Goal: Complete application form: Complete application form

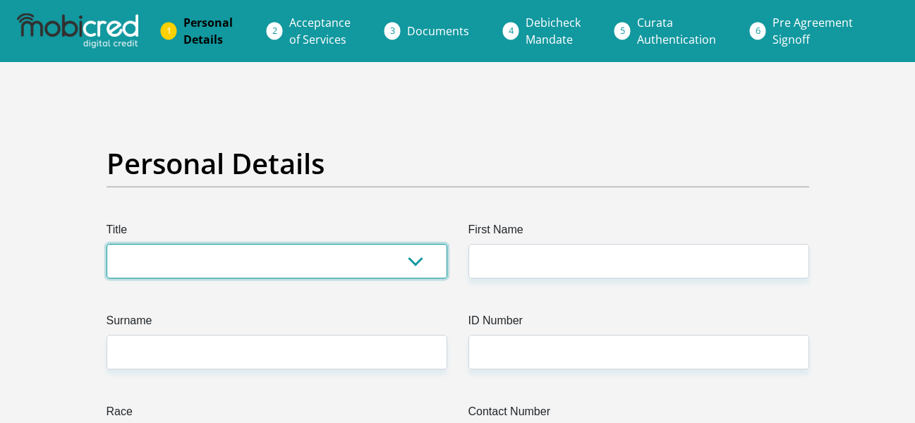
click at [351, 260] on select "Mr Ms Mrs Dr Other" at bounding box center [277, 261] width 341 height 35
select select "Mr"
click at [107, 244] on select "Mr Ms Mrs Dr Other" at bounding box center [277, 261] width 341 height 35
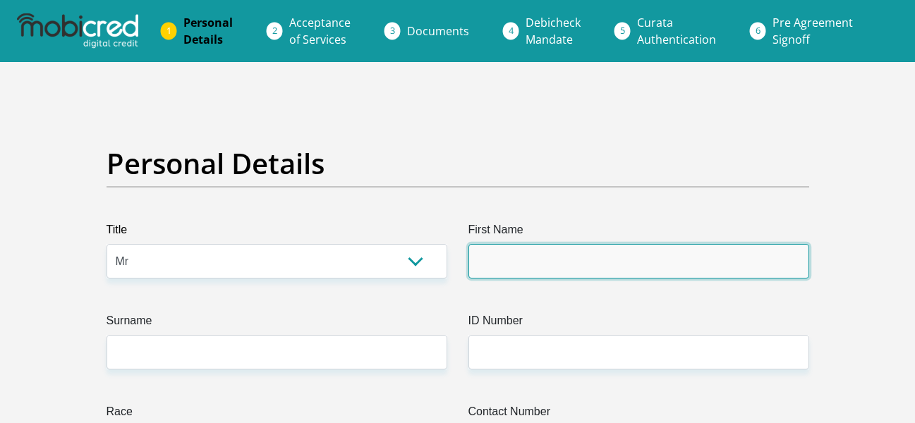
click at [489, 259] on input "First Name" at bounding box center [639, 261] width 341 height 35
type input "Alistaire"
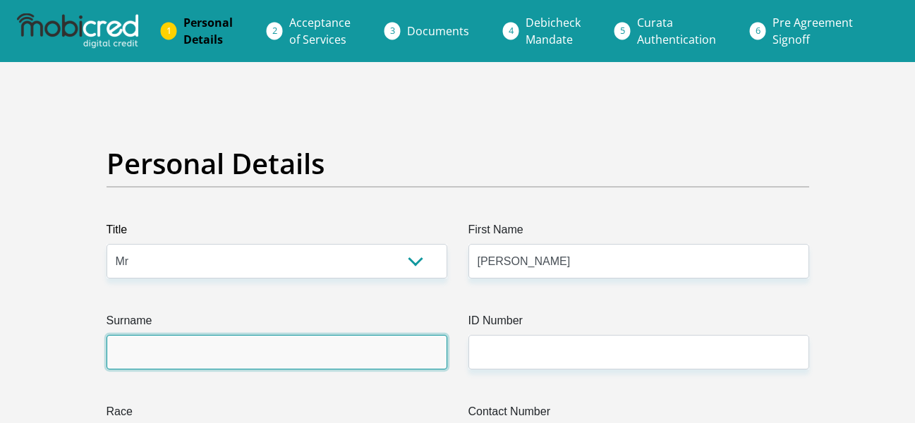
type input "Dallas"
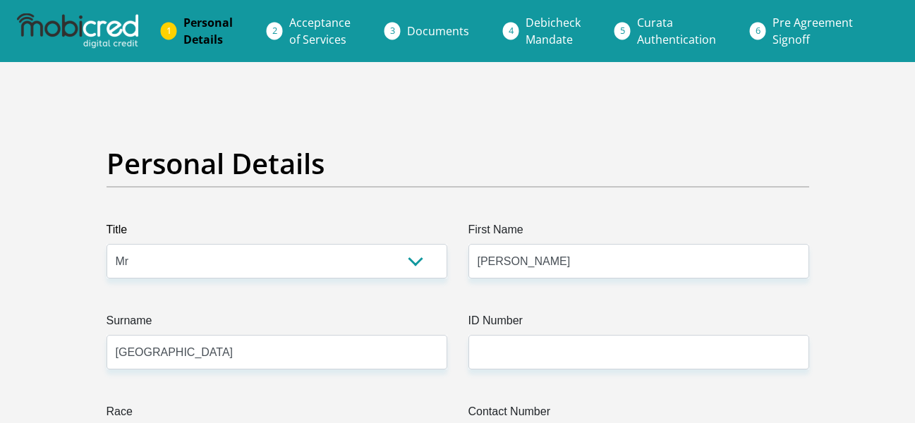
type input "0721246513"
select select "ZAF"
type input "Northlands Deco Park Unit 15 Avent Garde Avenue Hoogland Randburg"
type input "Johannesburg"
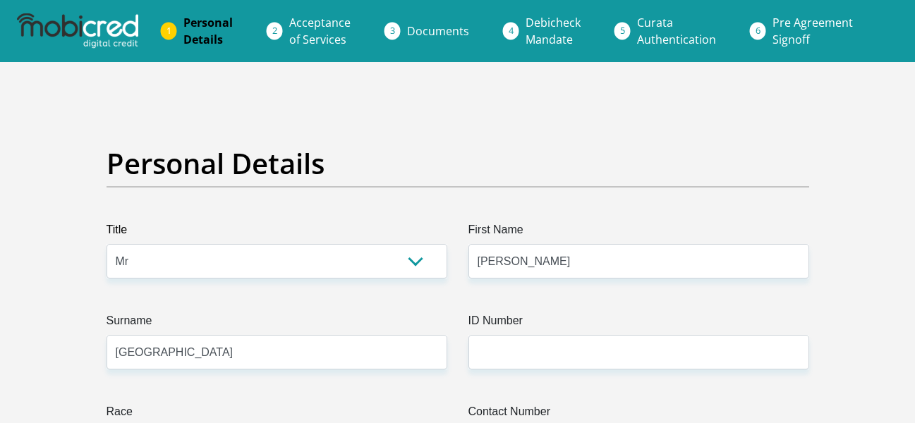
type input "2169"
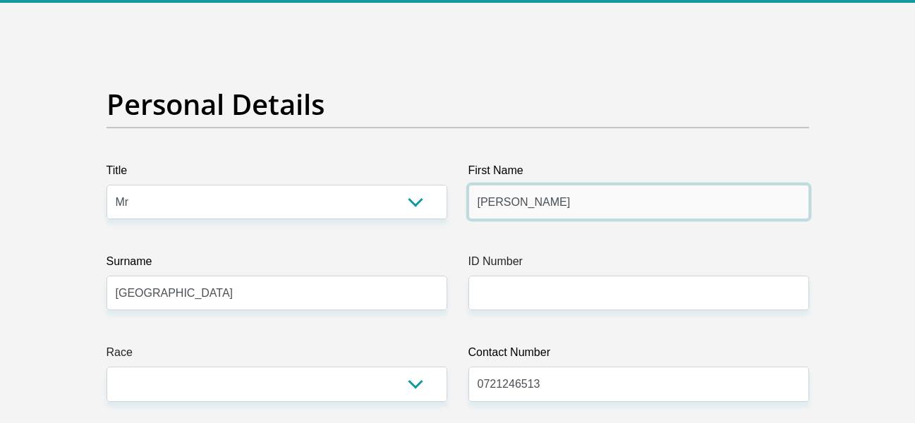
scroll to position [141, 0]
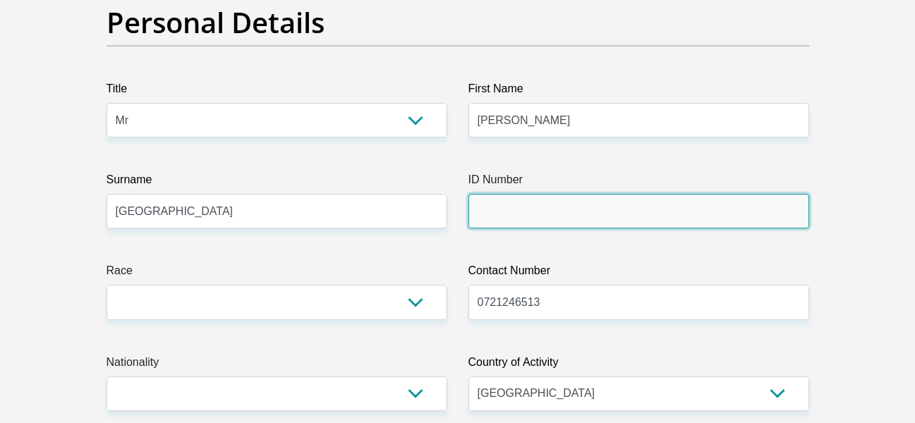
click at [565, 215] on input "ID Number" at bounding box center [639, 211] width 341 height 35
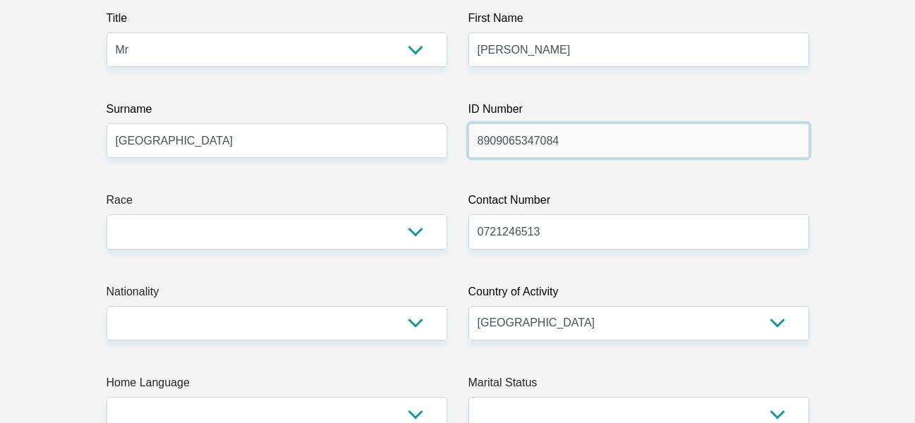
type input "8909065347084"
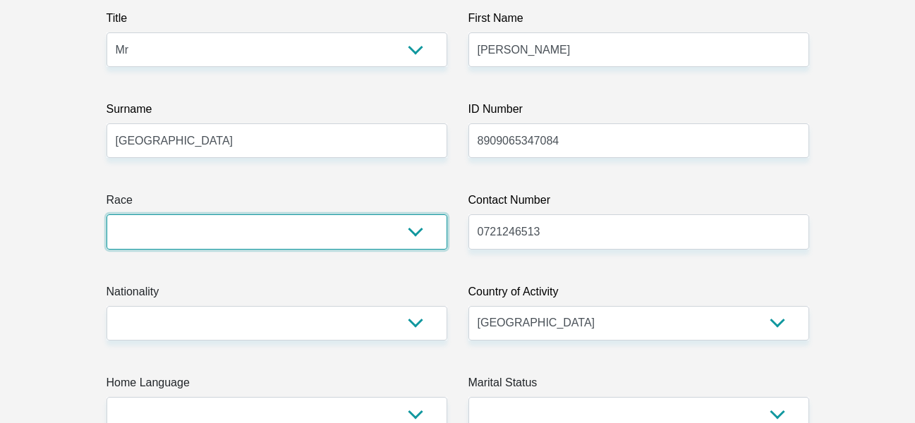
click at [365, 234] on select "Black Coloured Indian White Other" at bounding box center [277, 232] width 341 height 35
select select "4"
click at [107, 215] on select "Black Coloured Indian White Other" at bounding box center [277, 232] width 341 height 35
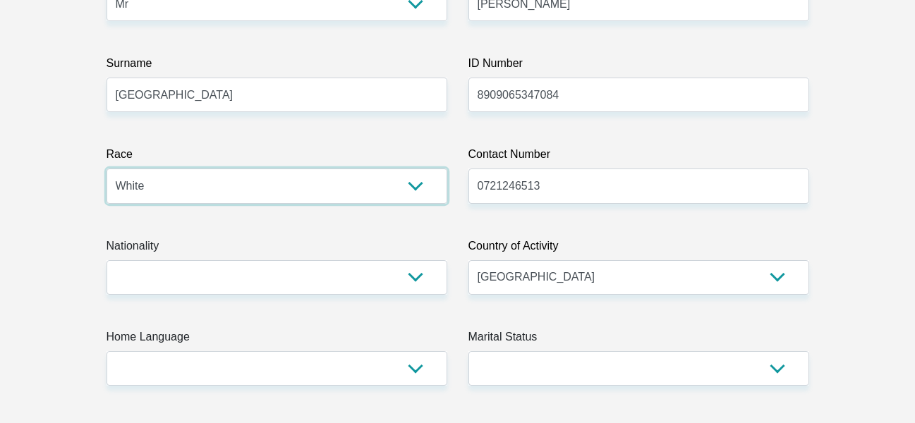
scroll to position [282, 0]
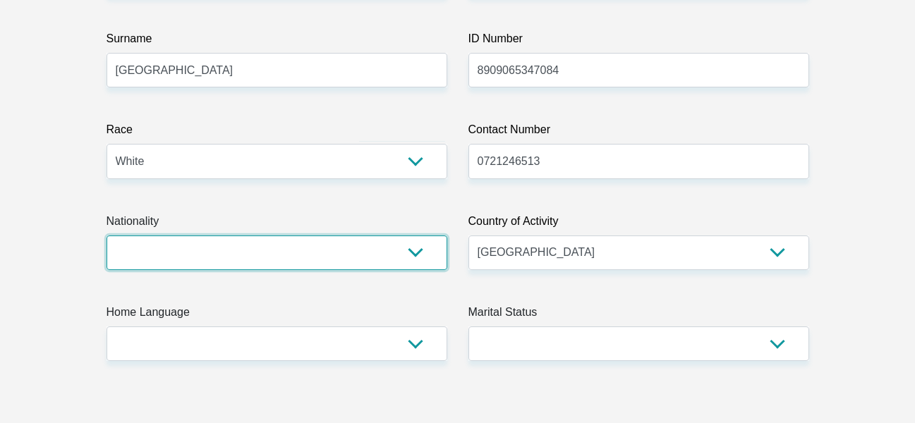
click at [349, 258] on select "South Africa Afghanistan Aland Islands Albania Algeria America Samoa American V…" at bounding box center [277, 253] width 341 height 35
select select "ZAF"
click at [107, 236] on select "South Africa Afghanistan Aland Islands Albania Algeria America Samoa American V…" at bounding box center [277, 253] width 341 height 35
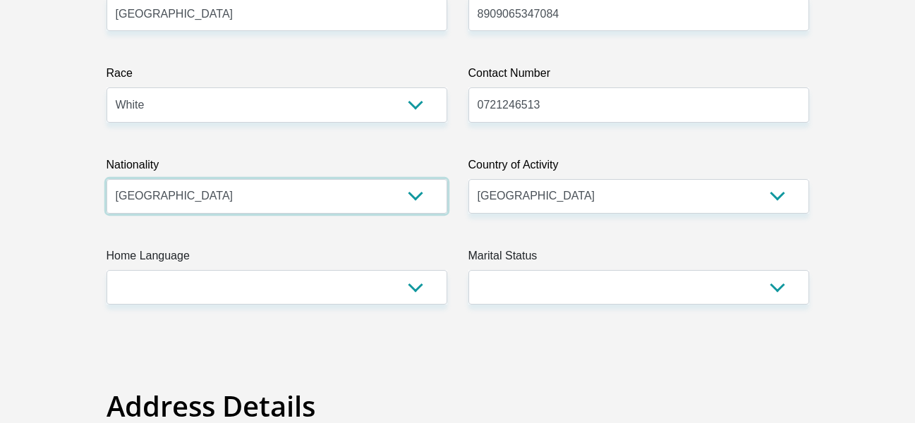
scroll to position [423, 0]
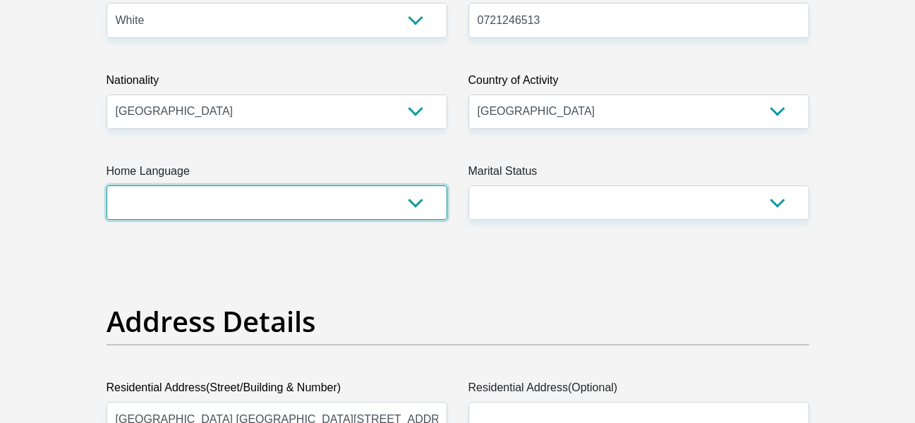
click at [359, 196] on select "Afrikaans English Sepedi South Ndebele Southern Sotho Swati Tsonga Tswana Venda…" at bounding box center [277, 203] width 341 height 35
select select "eng"
click at [107, 186] on select "Afrikaans English Sepedi South Ndebele Southern Sotho Swati Tsonga Tswana Venda…" at bounding box center [277, 203] width 341 height 35
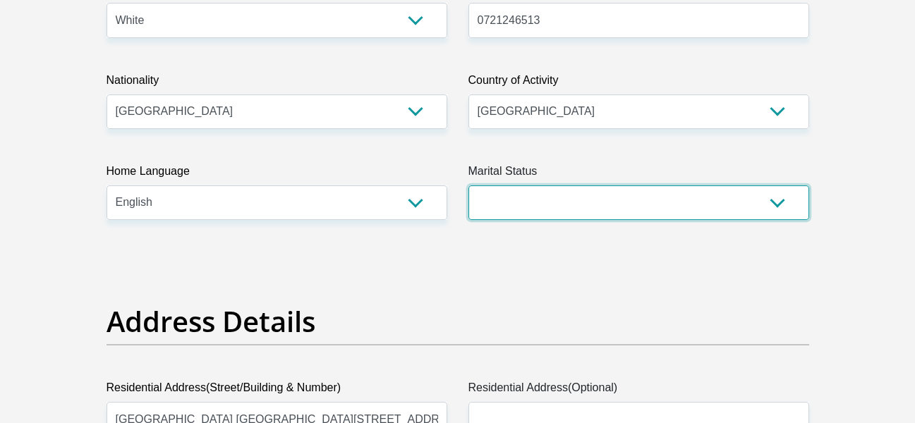
click at [625, 196] on select "Married ANC Single Divorced Widowed Married COP or Customary Law" at bounding box center [639, 203] width 341 height 35
select select "2"
click at [469, 186] on select "Married ANC Single Divorced Widowed Married COP or Customary Law" at bounding box center [639, 203] width 341 height 35
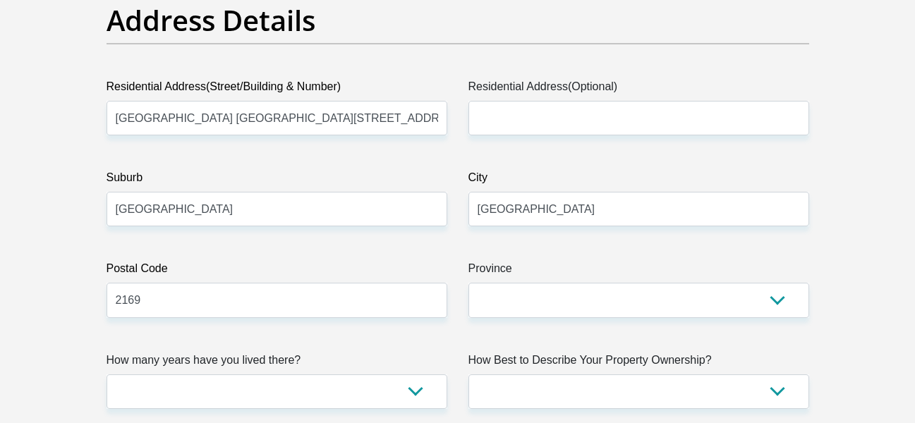
scroll to position [706, 0]
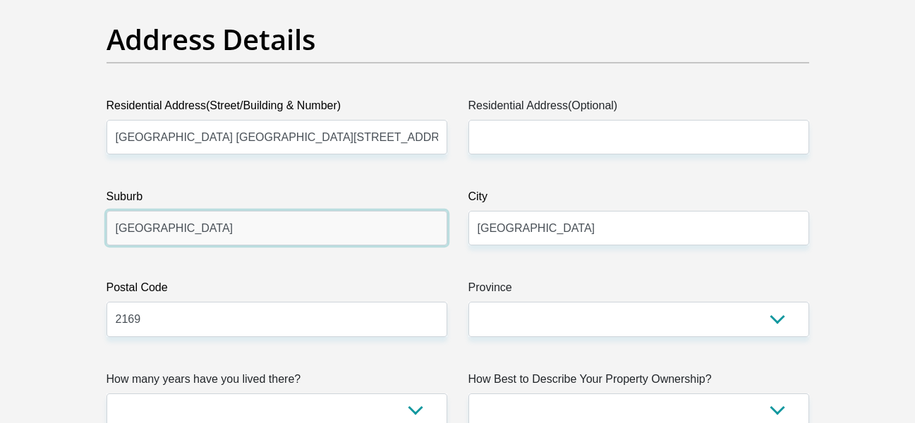
drag, startPoint x: 241, startPoint y: 240, endPoint x: 85, endPoint y: 236, distance: 156.0
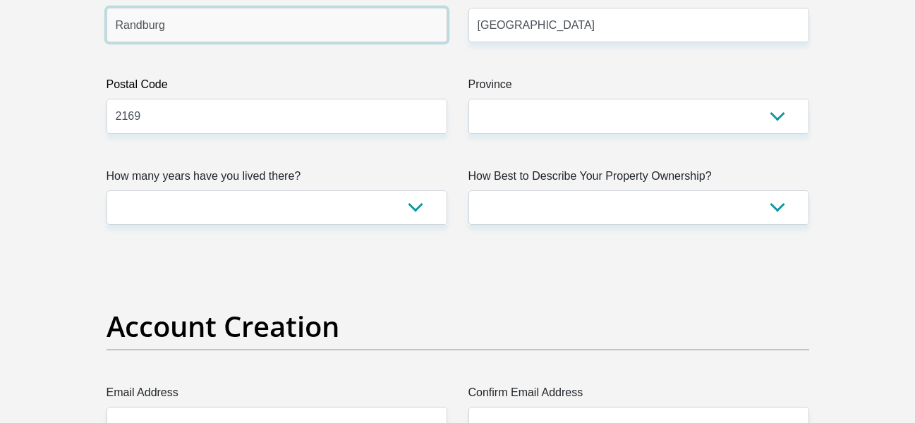
scroll to position [918, 0]
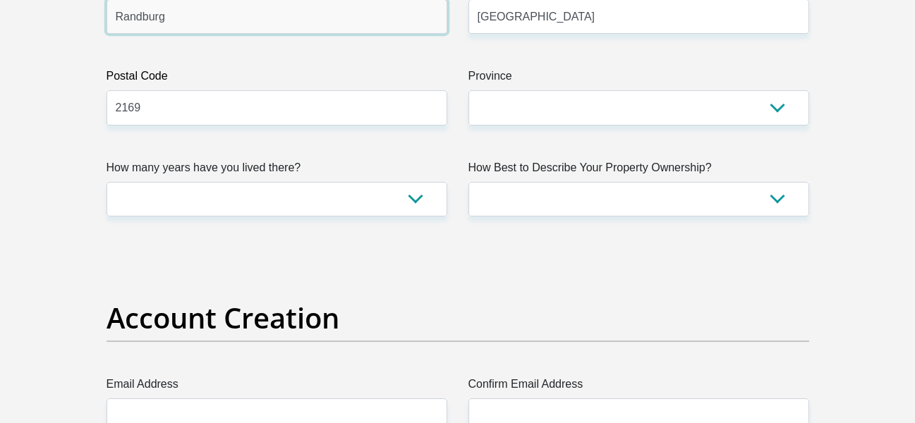
type input "Randburg"
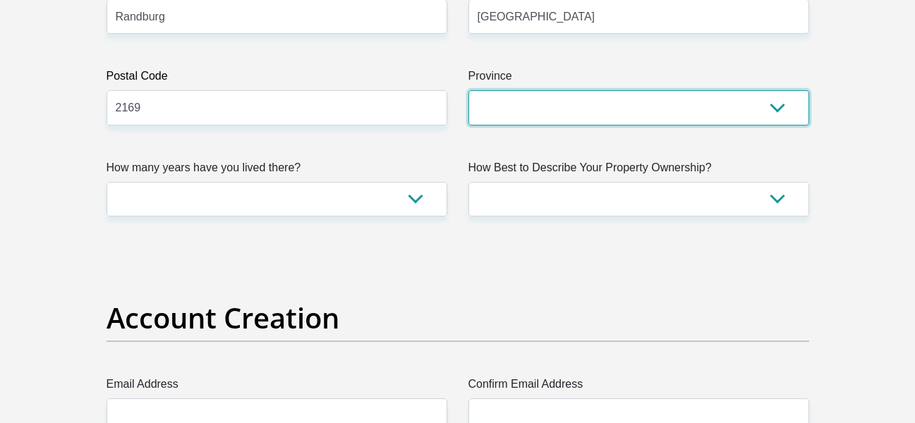
click at [571, 107] on select "Eastern Cape Free State Gauteng KwaZulu-Natal Limpopo Mpumalanga Northern Cape …" at bounding box center [639, 107] width 341 height 35
select select "Gauteng"
click at [469, 90] on select "Eastern Cape Free State Gauteng KwaZulu-Natal Limpopo Mpumalanga Northern Cape …" at bounding box center [639, 107] width 341 height 35
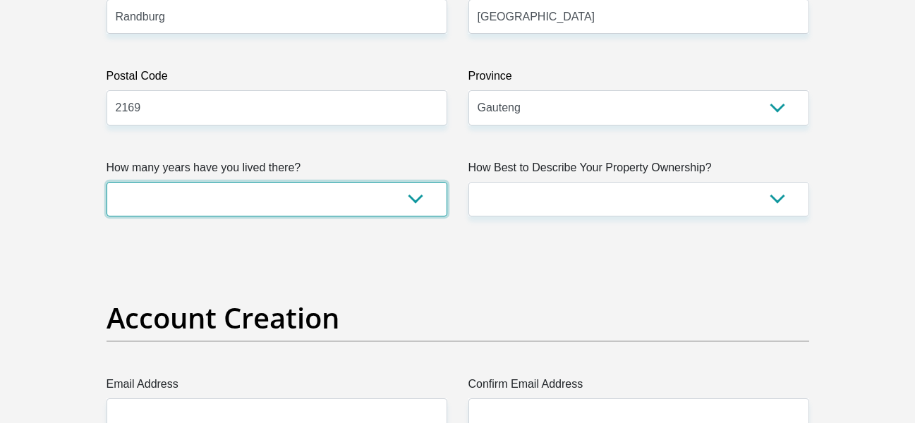
click at [395, 202] on select "less than 1 year 1-3 years 3-5 years 5+ years" at bounding box center [277, 199] width 341 height 35
select select "5"
click at [107, 182] on select "less than 1 year 1-3 years 3-5 years 5+ years" at bounding box center [277, 199] width 341 height 35
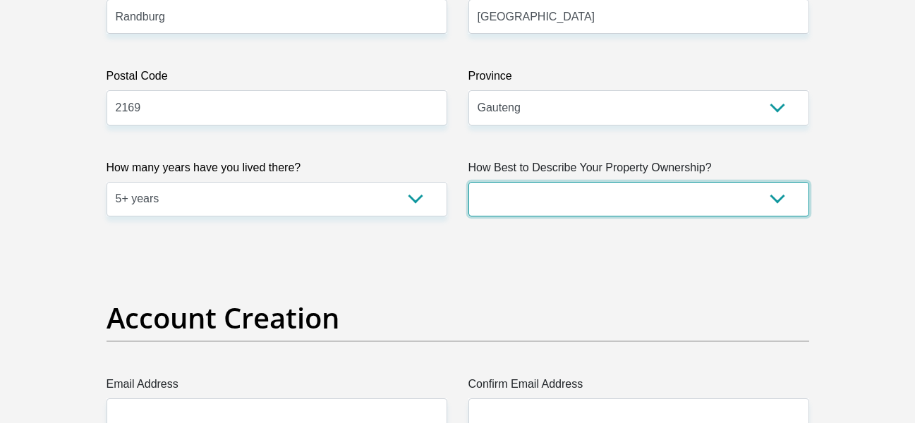
click at [549, 202] on select "Owned Rented Family Owned Company Dwelling" at bounding box center [639, 199] width 341 height 35
select select "Owned"
click at [469, 182] on select "Owned Rented Family Owned Company Dwelling" at bounding box center [639, 199] width 341 height 35
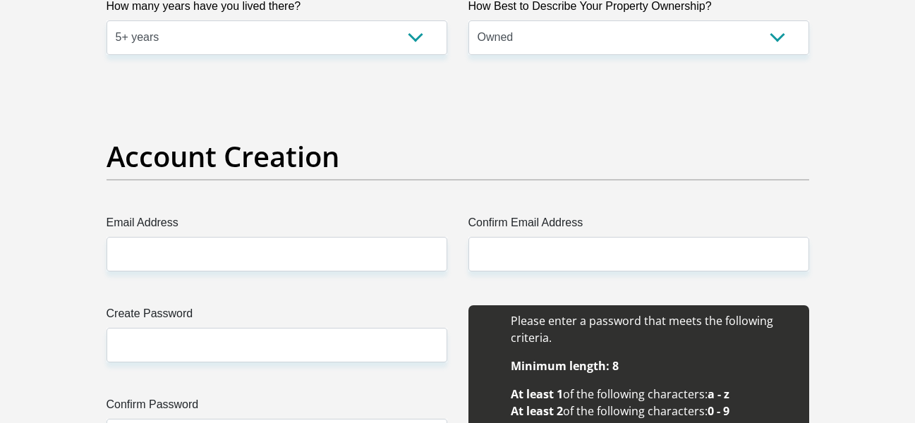
scroll to position [1129, 0]
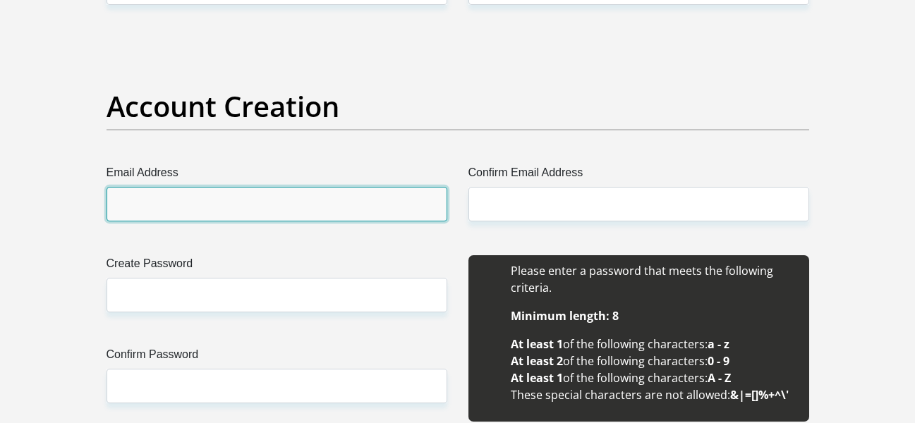
click at [357, 205] on input "Email Address" at bounding box center [277, 204] width 341 height 35
type input "alistaired@fizique.co.za"
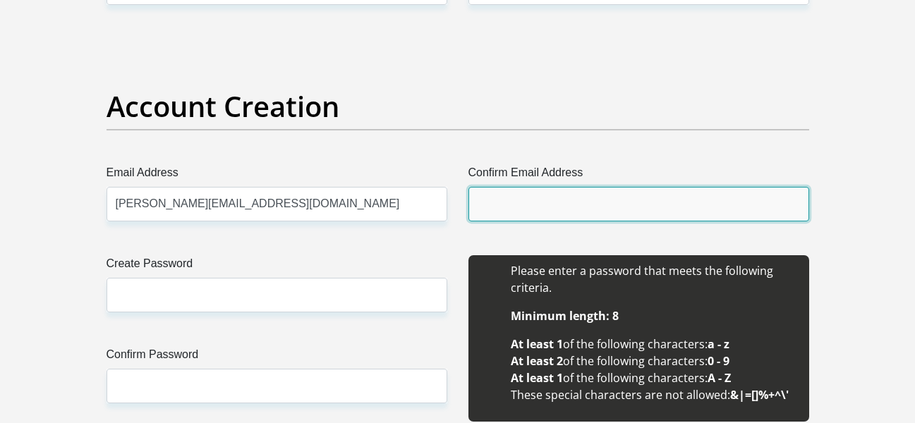
type input "alistaired@fizique.co.za"
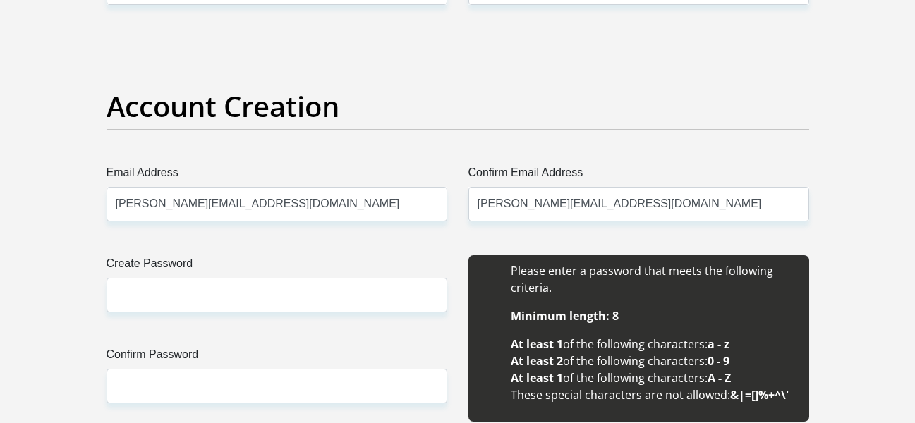
type input "Alistaire"
type input "Dallas"
type input "0721246513"
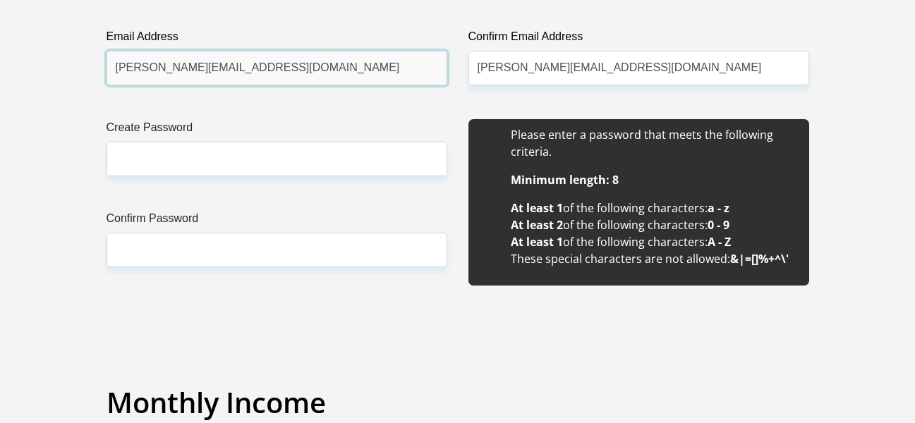
scroll to position [1270, 0]
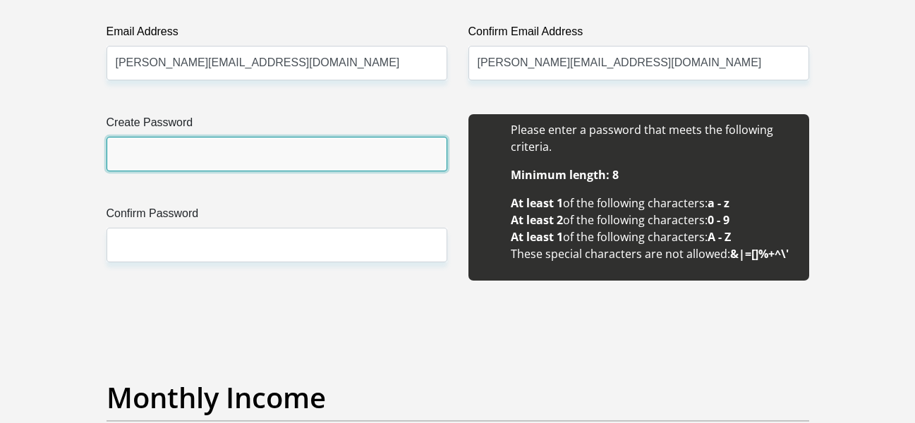
click at [290, 163] on input "Create Password" at bounding box center [277, 154] width 341 height 35
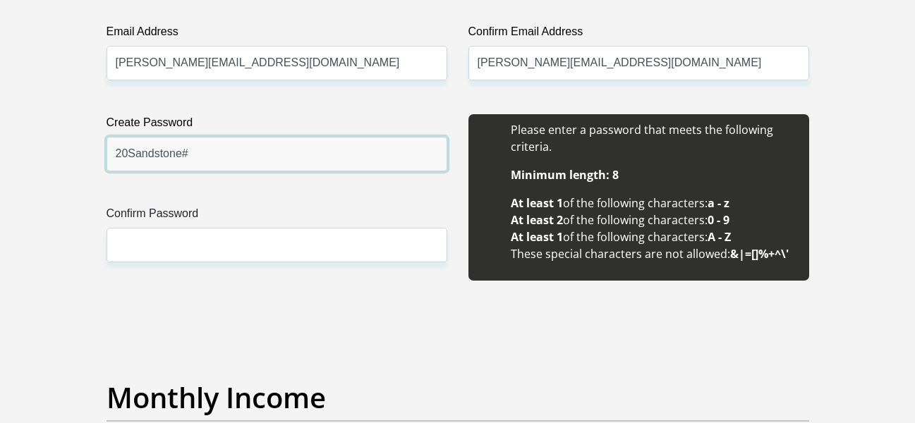
type input "20Sandstone#"
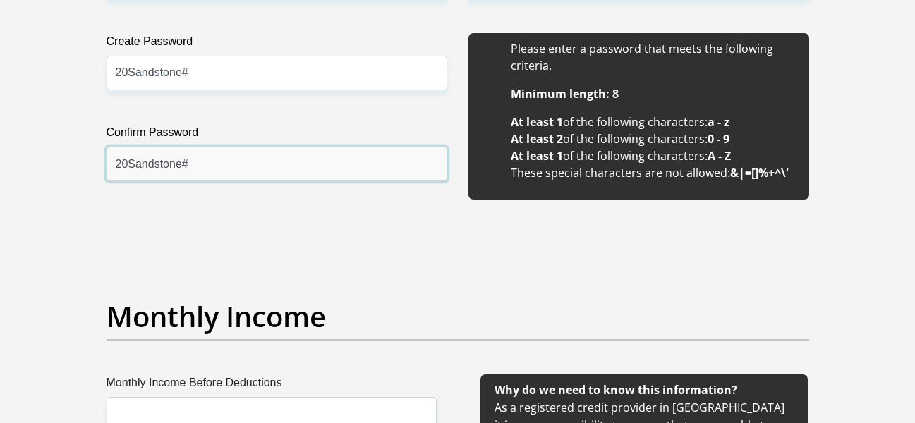
scroll to position [1553, 0]
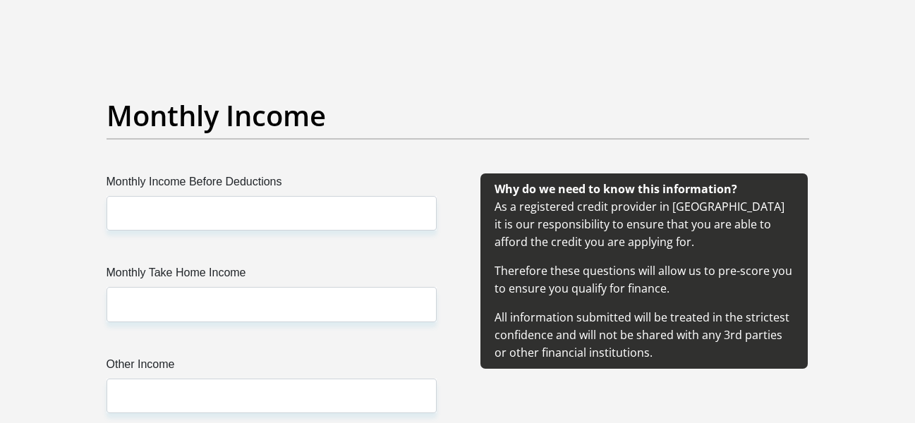
type input "20Sandstone#"
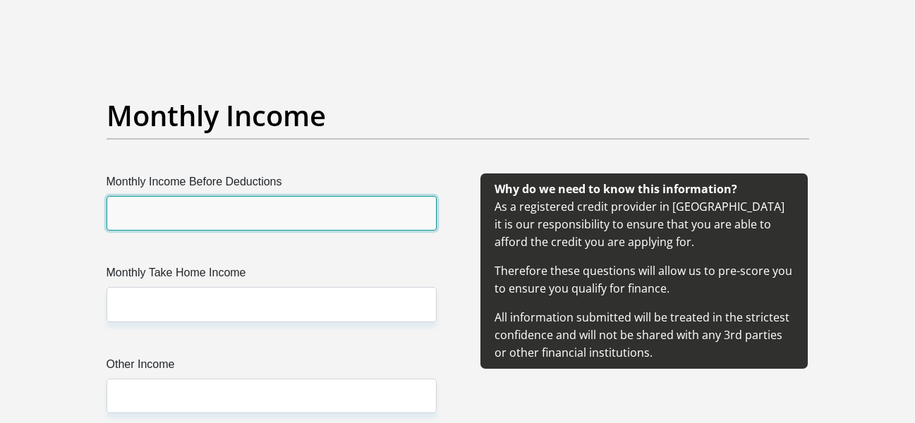
click at [301, 210] on input "Monthly Income Before Deductions" at bounding box center [272, 213] width 330 height 35
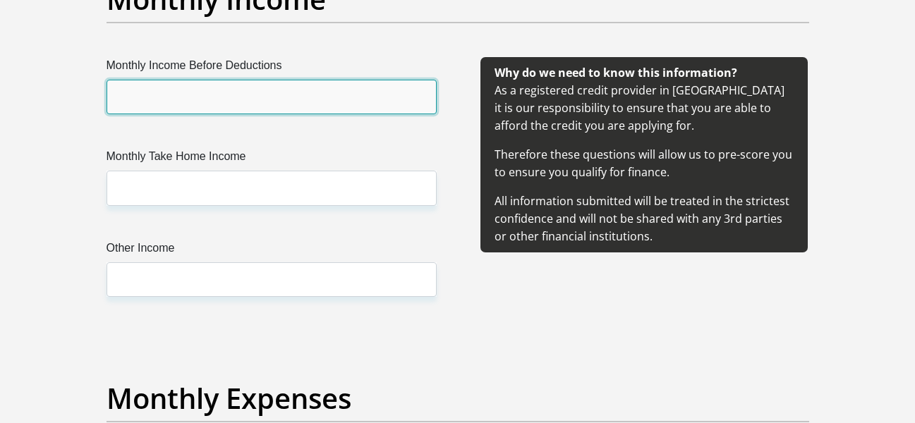
scroll to position [1694, 0]
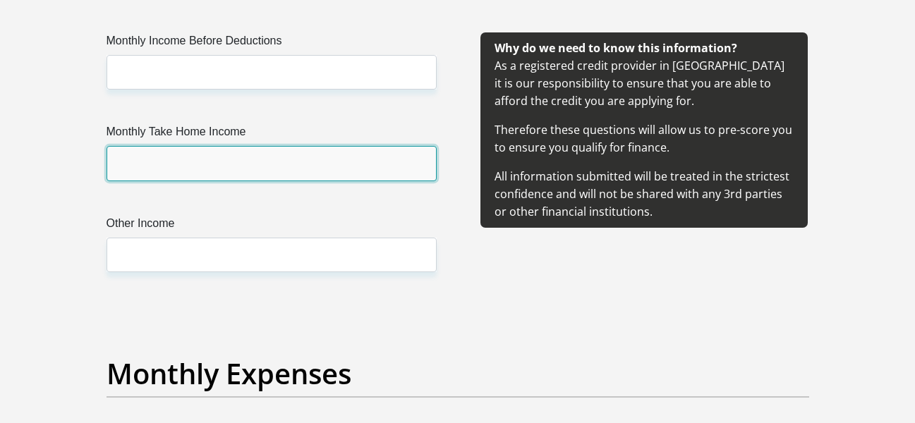
click at [177, 168] on input "Monthly Take Home Income" at bounding box center [272, 163] width 330 height 35
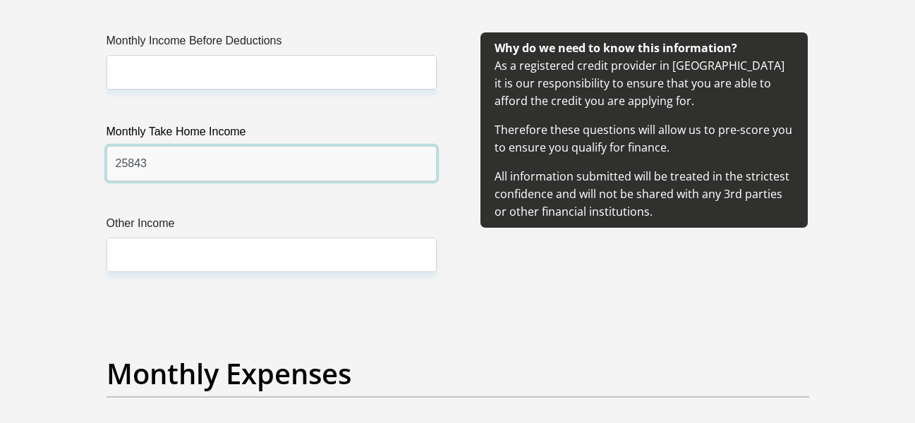
type input "25843"
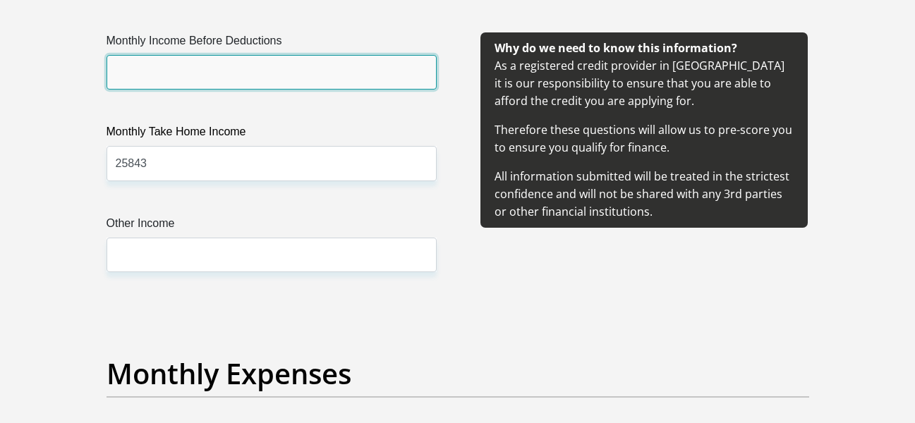
click at [206, 84] on input "Monthly Income Before Deductions" at bounding box center [272, 72] width 330 height 35
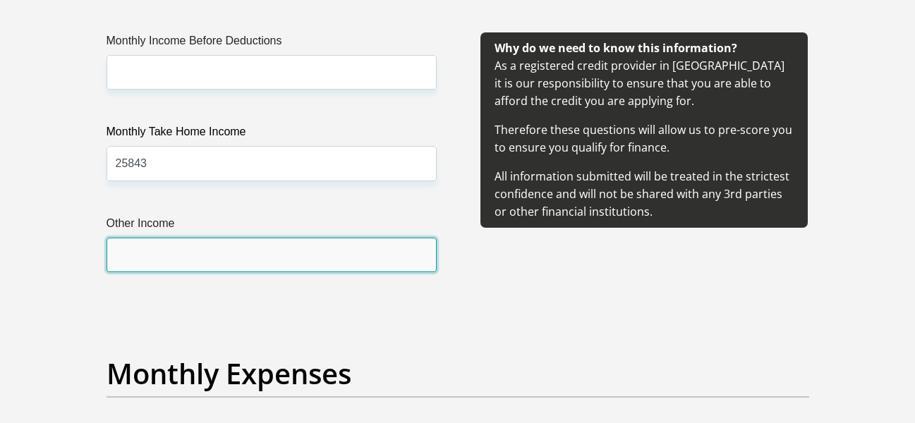
click at [191, 251] on input "Other Income" at bounding box center [272, 255] width 330 height 35
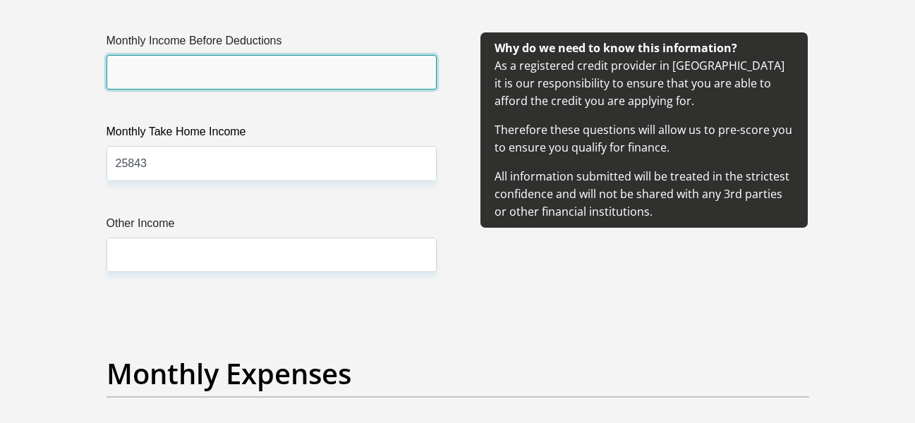
click at [196, 67] on input "Monthly Income Before Deductions" at bounding box center [272, 72] width 330 height 35
type input "30000"
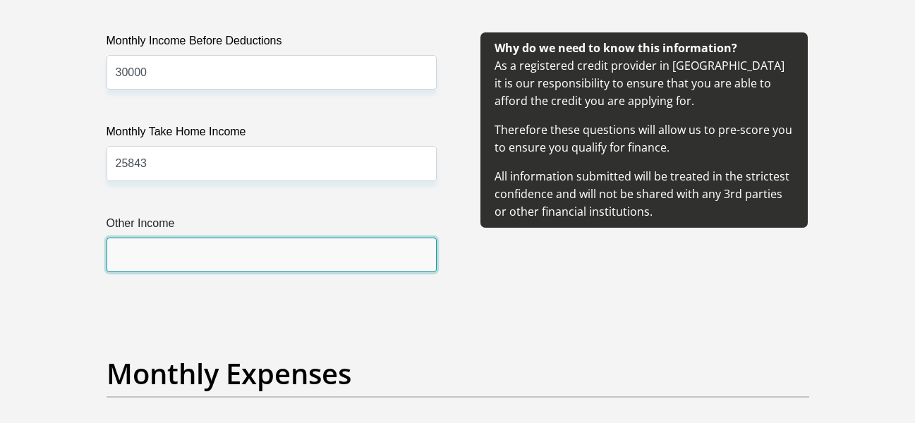
click at [217, 243] on input "Other Income" at bounding box center [272, 255] width 330 height 35
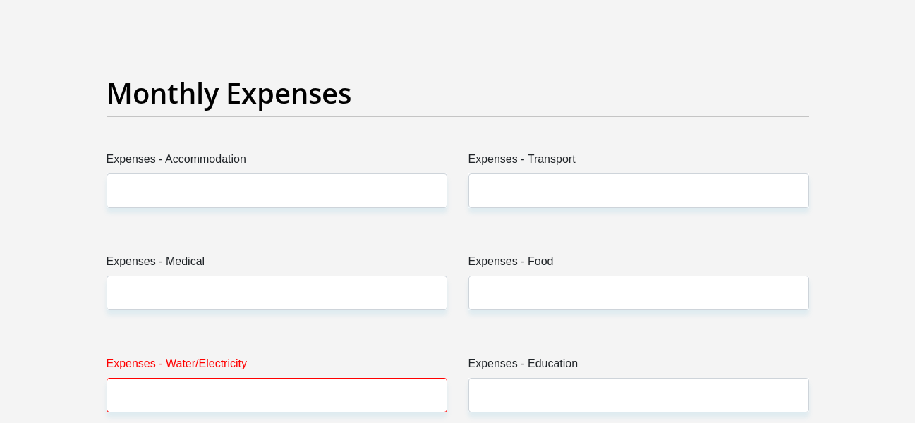
scroll to position [1976, 0]
type input "0"
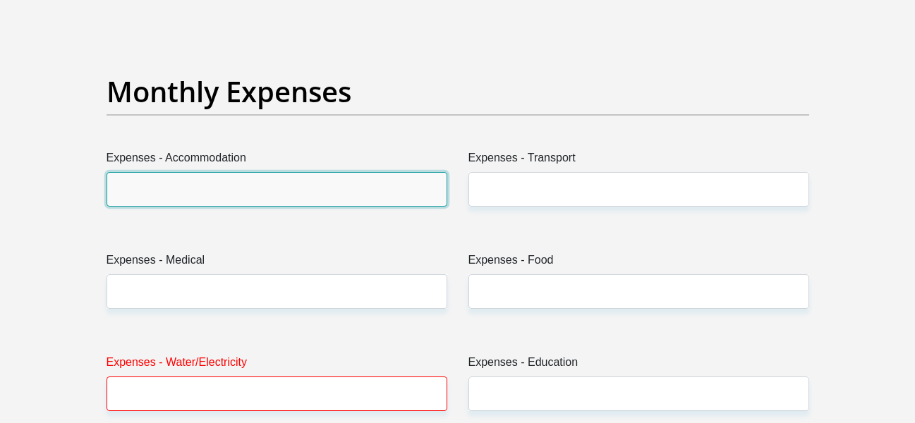
click at [288, 191] on input "Expenses - Accommodation" at bounding box center [277, 189] width 341 height 35
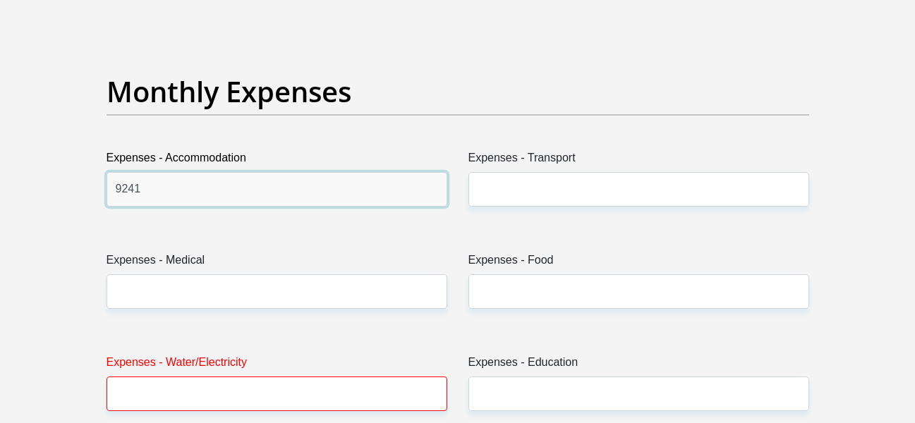
type input "9241"
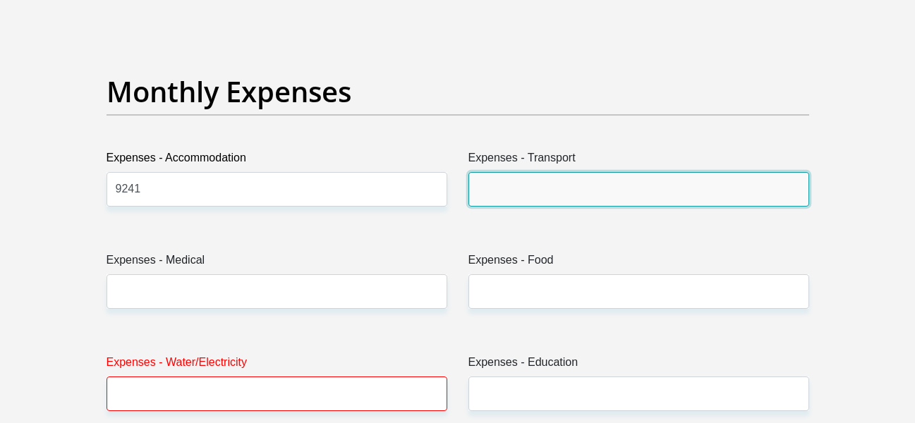
click at [480, 189] on input "Expenses - Transport" at bounding box center [639, 189] width 341 height 35
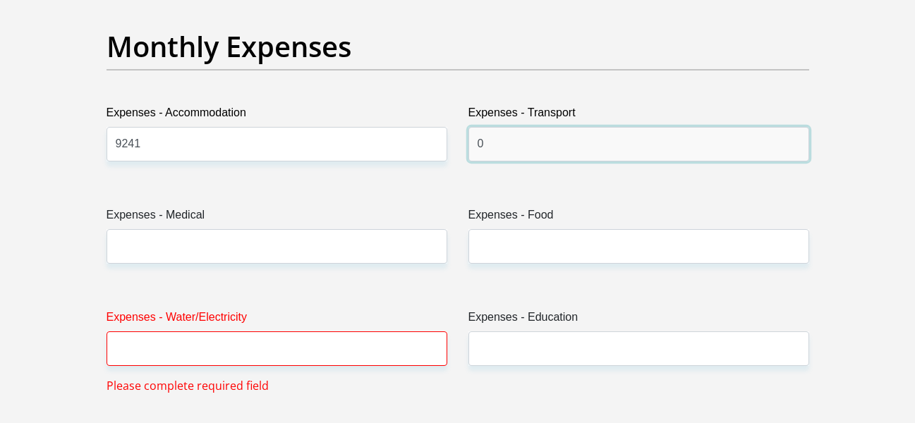
scroll to position [2047, 0]
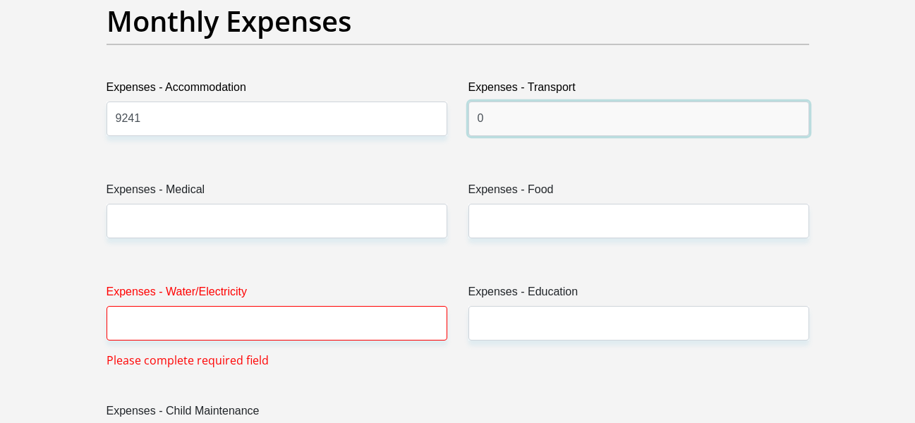
type input "0"
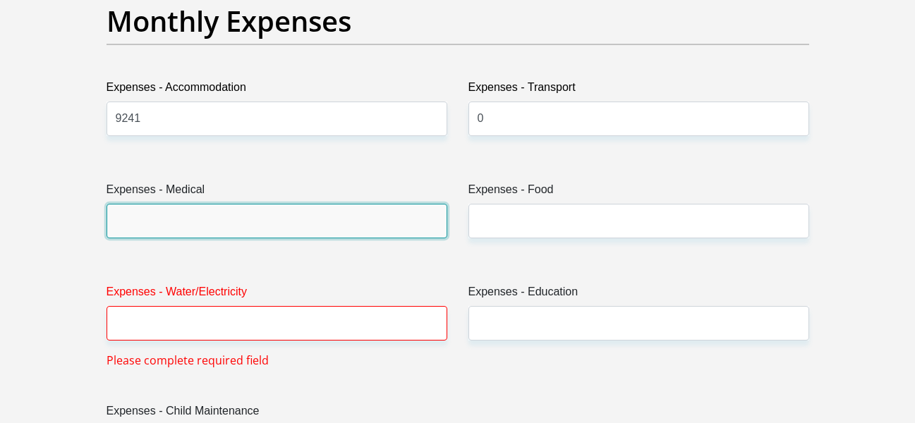
click at [364, 216] on input "Expenses - Medical" at bounding box center [277, 221] width 341 height 35
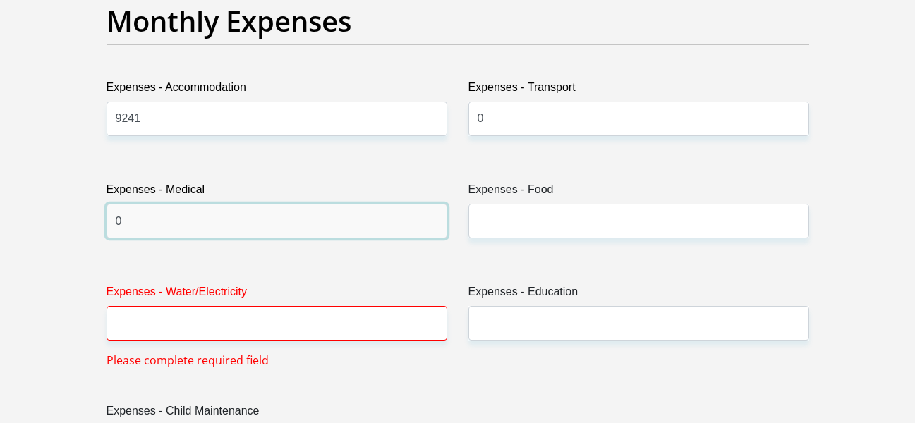
type input "0"
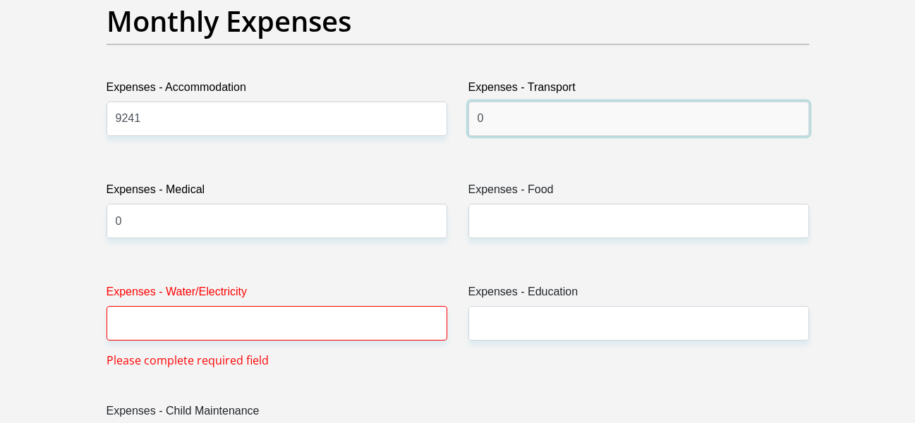
drag, startPoint x: 503, startPoint y: 113, endPoint x: 454, endPoint y: 121, distance: 49.4
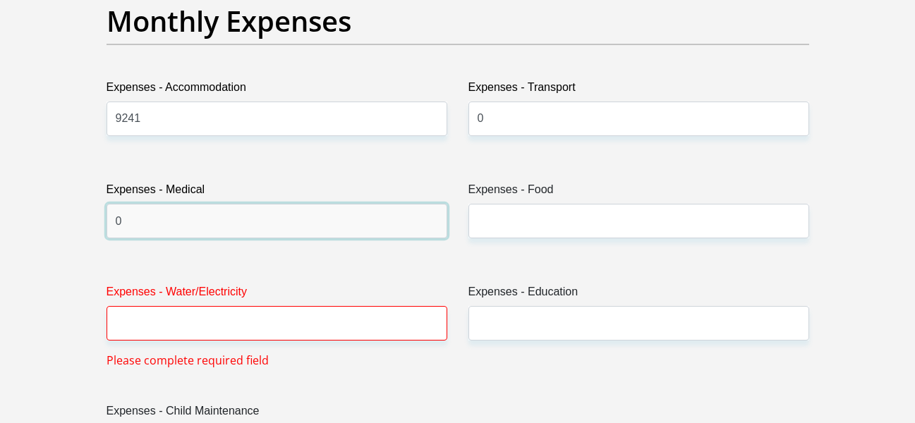
click at [320, 227] on input "0" at bounding box center [277, 221] width 341 height 35
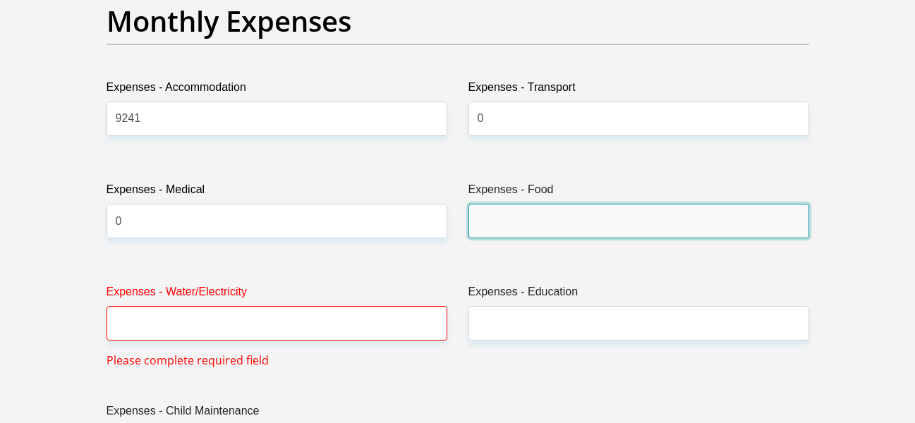
click at [488, 227] on input "Expenses - Food" at bounding box center [639, 221] width 341 height 35
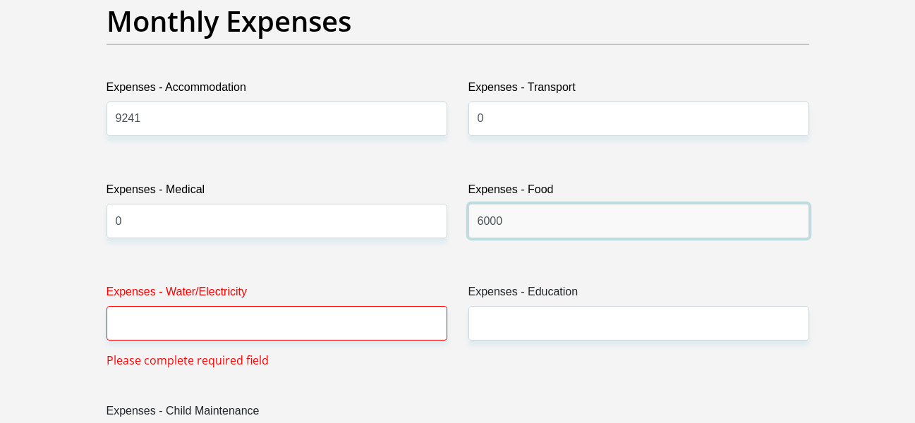
type input "6000"
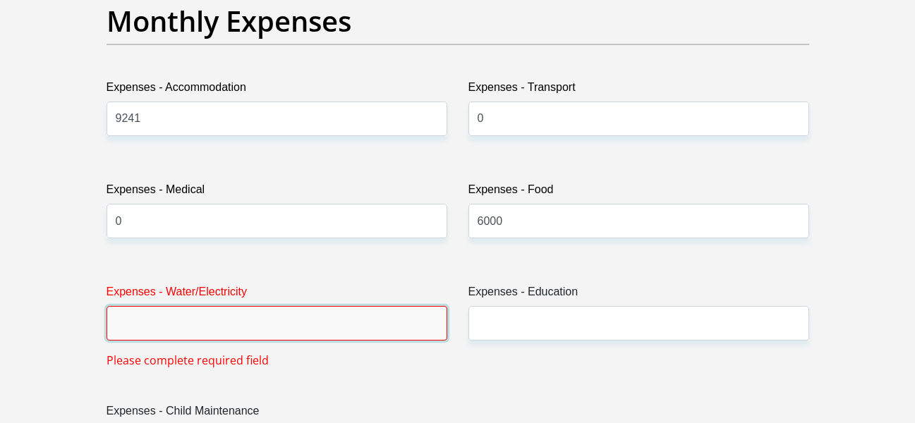
click at [414, 320] on input "Expenses - Water/Electricity" at bounding box center [277, 323] width 341 height 35
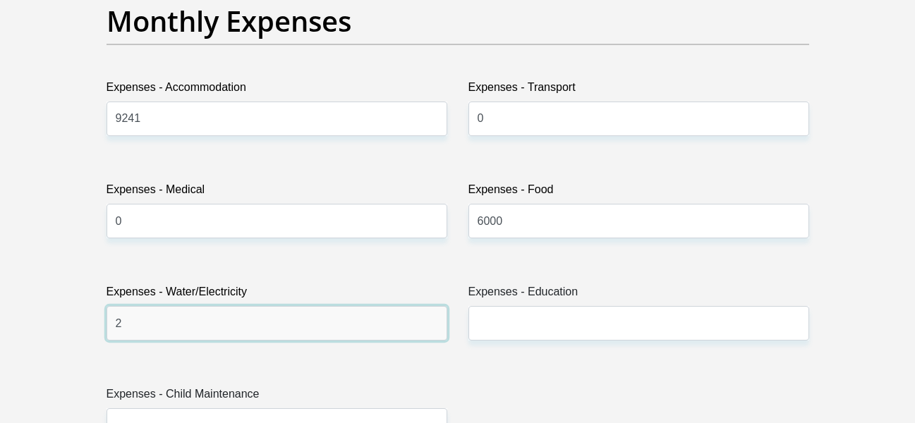
drag, startPoint x: 338, startPoint y: 325, endPoint x: 54, endPoint y: 325, distance: 283.7
type input "3000"
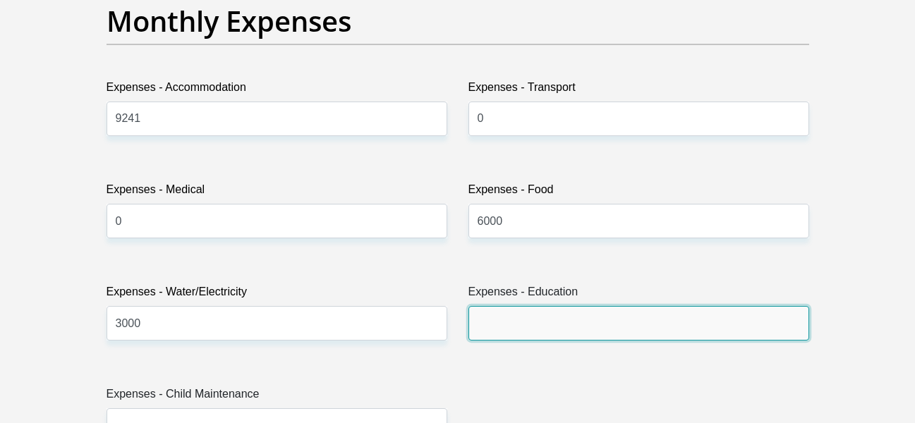
click at [511, 335] on input "Expenses - Education" at bounding box center [639, 323] width 341 height 35
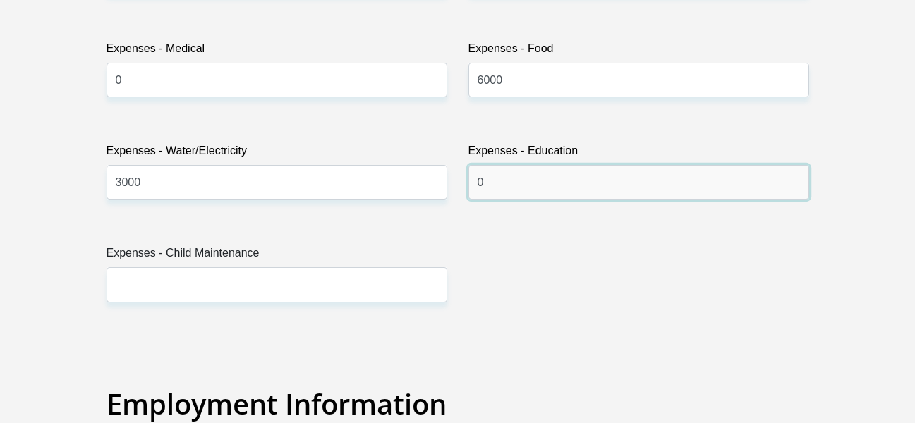
scroll to position [2259, 0]
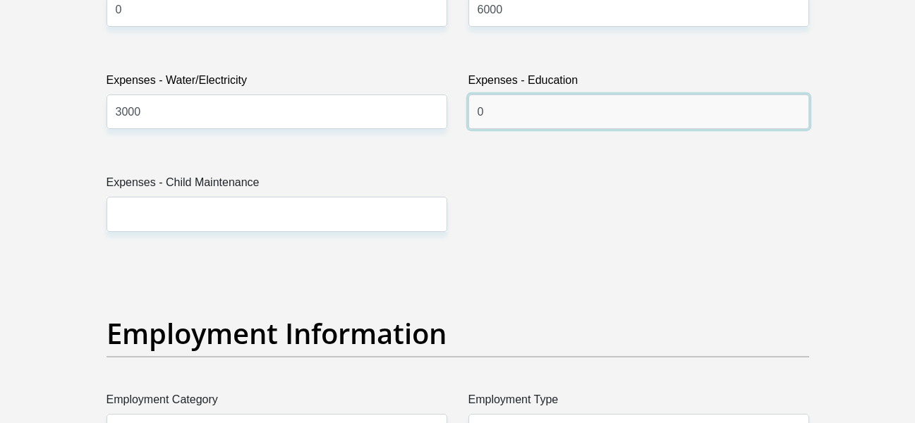
type input "0"
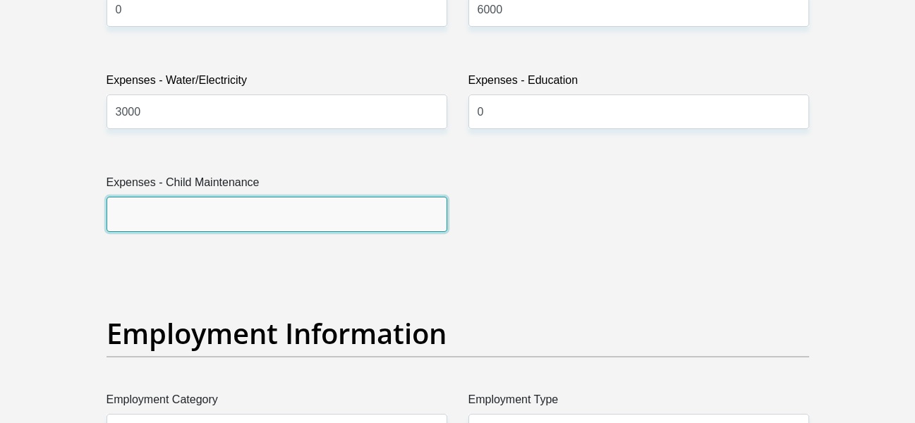
click at [317, 230] on input "Expenses - Child Maintenance" at bounding box center [277, 214] width 341 height 35
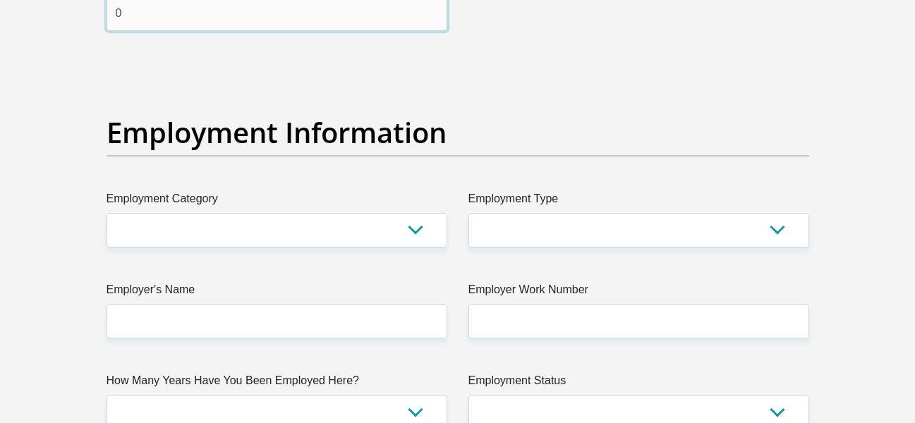
scroll to position [2611, 0]
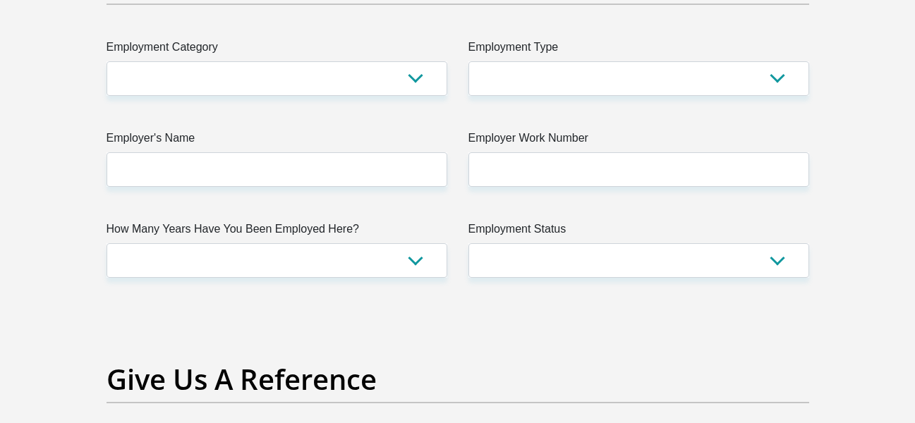
type input "0"
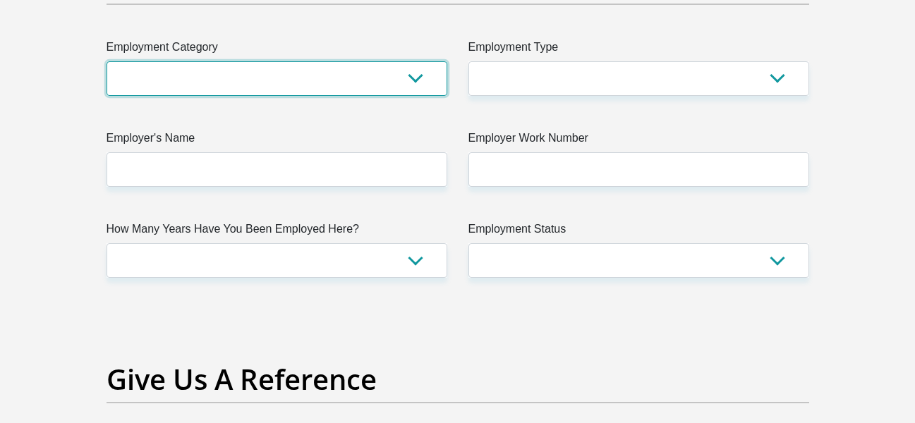
click at [296, 84] on select "AGRICULTURE ALCOHOL & TOBACCO CONSTRUCTION MATERIALS METALLURGY EQUIPMENT FOR R…" at bounding box center [277, 78] width 341 height 35
select select "53"
click at [107, 61] on select "AGRICULTURE ALCOHOL & TOBACCO CONSTRUCTION MATERIALS METALLURGY EQUIPMENT FOR R…" at bounding box center [277, 78] width 341 height 35
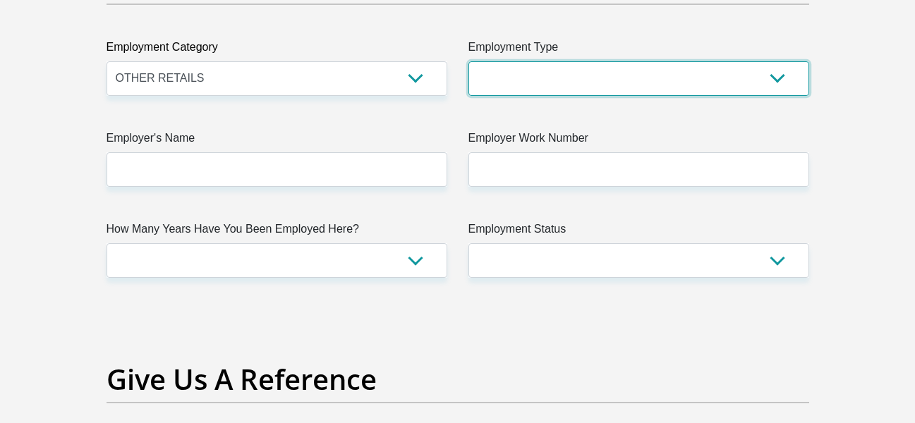
click at [541, 82] on select "College/Lecturer Craft Seller Creative Driver Executive Farmer Forces - Non Com…" at bounding box center [639, 78] width 341 height 35
select select "Manager"
click at [469, 61] on select "College/Lecturer Craft Seller Creative Driver Executive Farmer Forces - Non Com…" at bounding box center [639, 78] width 341 height 35
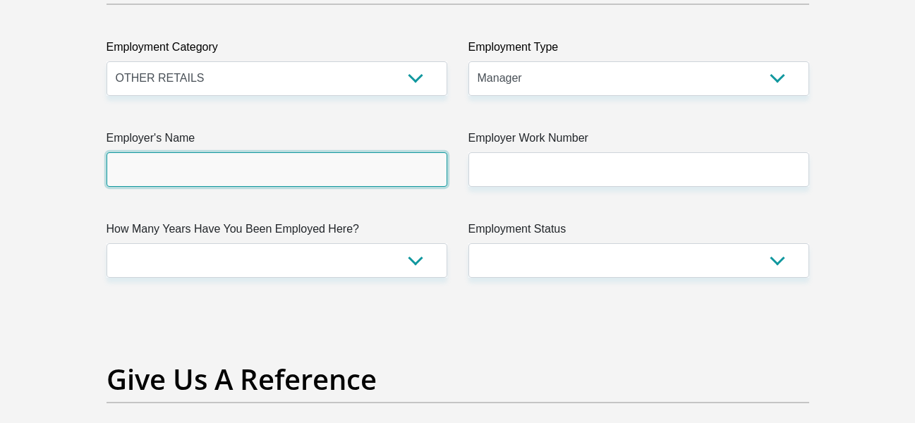
click at [346, 167] on input "Employer's Name" at bounding box center [277, 169] width 341 height 35
click at [308, 174] on input "FiziqueSport" at bounding box center [277, 169] width 341 height 35
click at [152, 170] on input "FiziqueSport" at bounding box center [277, 169] width 341 height 35
type input "FiziqueSport"
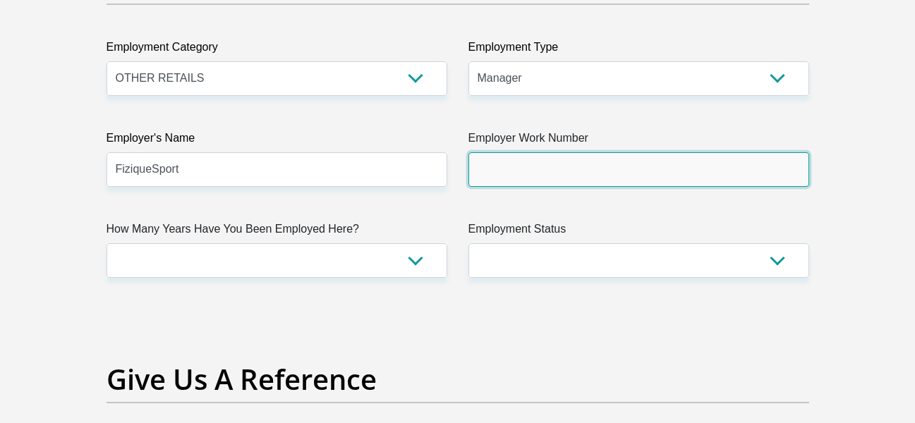
click at [537, 181] on input "Employer Work Number" at bounding box center [639, 169] width 341 height 35
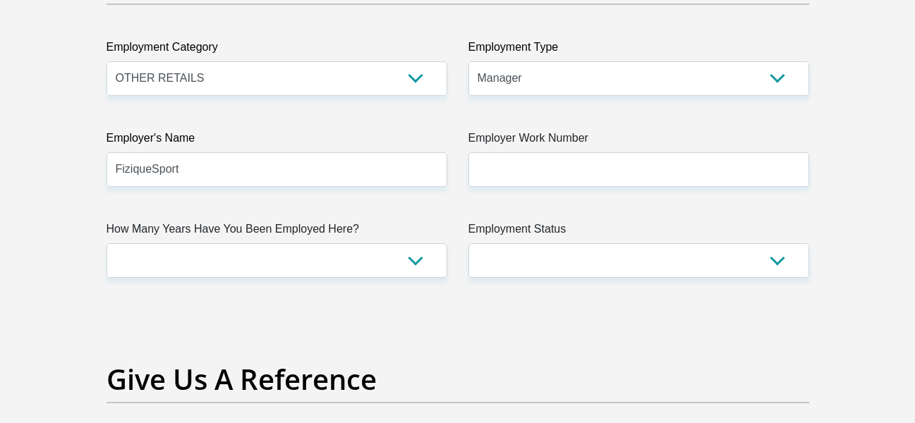
drag, startPoint x: 362, startPoint y: 240, endPoint x: 354, endPoint y: 248, distance: 11.5
click at [361, 241] on label "How Many Years Have You Been Employed Here?" at bounding box center [277, 232] width 341 height 23
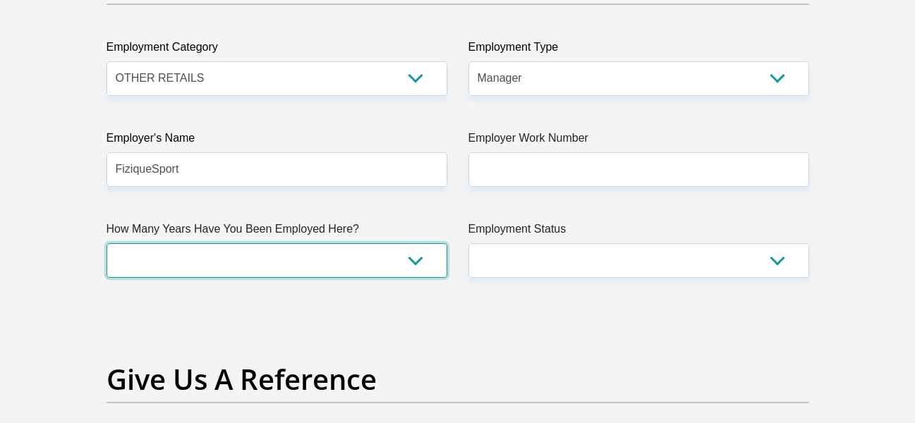
click at [361, 243] on select "less than 1 year 1-3 years 3-5 years 5+ years" at bounding box center [277, 260] width 341 height 35
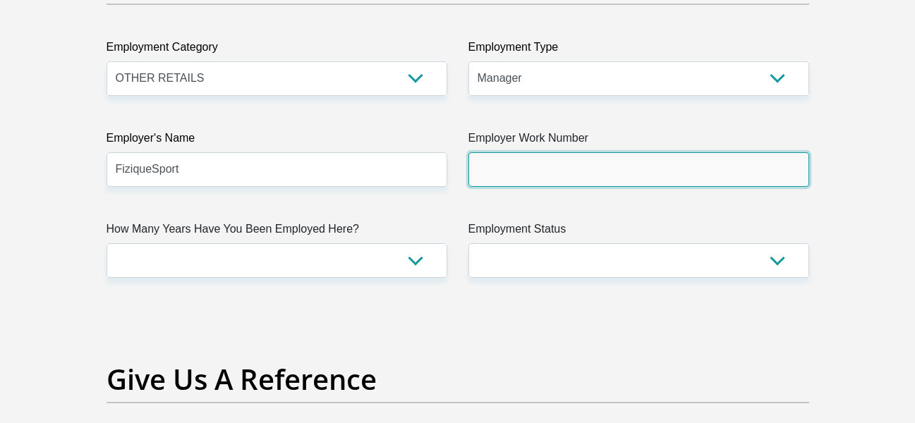
click at [513, 169] on input "Employer Work Number" at bounding box center [639, 169] width 341 height 35
type input "0828098333"
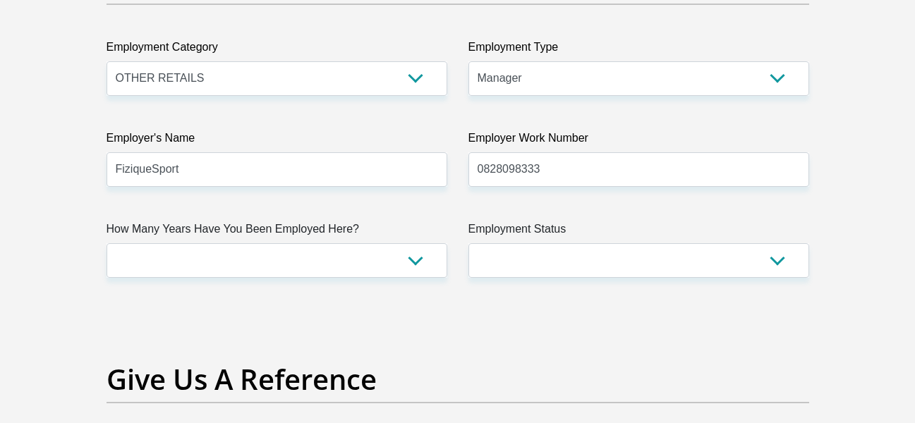
click at [319, 238] on label "How Many Years Have You Been Employed Here?" at bounding box center [277, 232] width 341 height 23
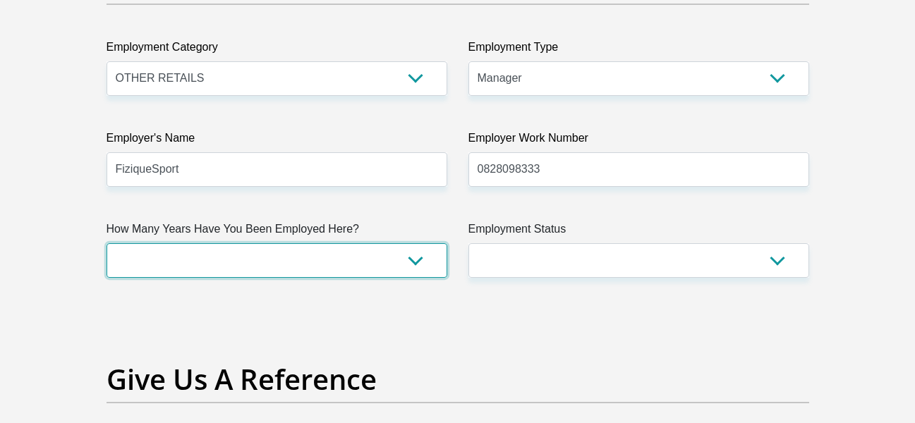
click at [319, 243] on select "less than 1 year 1-3 years 3-5 years 5+ years" at bounding box center [277, 260] width 341 height 35
click at [325, 271] on select "less than 1 year 1-3 years 3-5 years 5+ years" at bounding box center [277, 260] width 341 height 35
select select "60"
click at [107, 243] on select "less than 1 year 1-3 years 3-5 years 5+ years" at bounding box center [277, 260] width 341 height 35
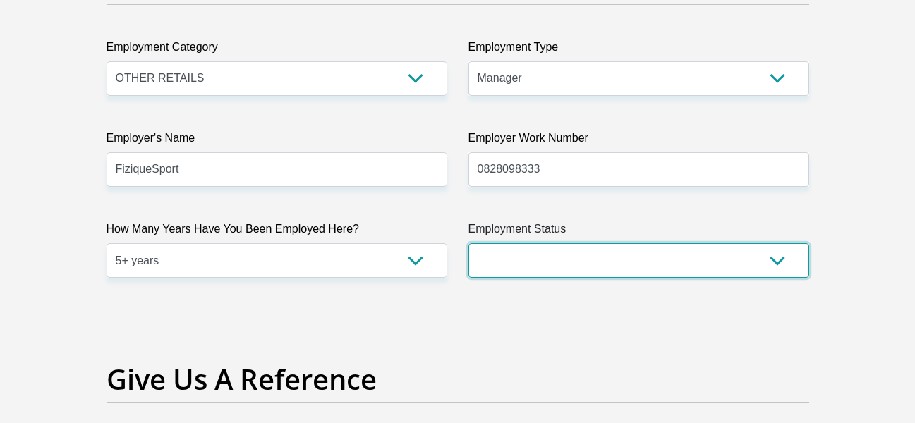
click at [584, 256] on select "Permanent/Full-time Part-time/Casual Contract Worker Self-Employed Housewife Re…" at bounding box center [639, 260] width 341 height 35
select select "1"
click at [469, 243] on select "Permanent/Full-time Part-time/Casual Contract Worker Self-Employed Housewife Re…" at bounding box center [639, 260] width 341 height 35
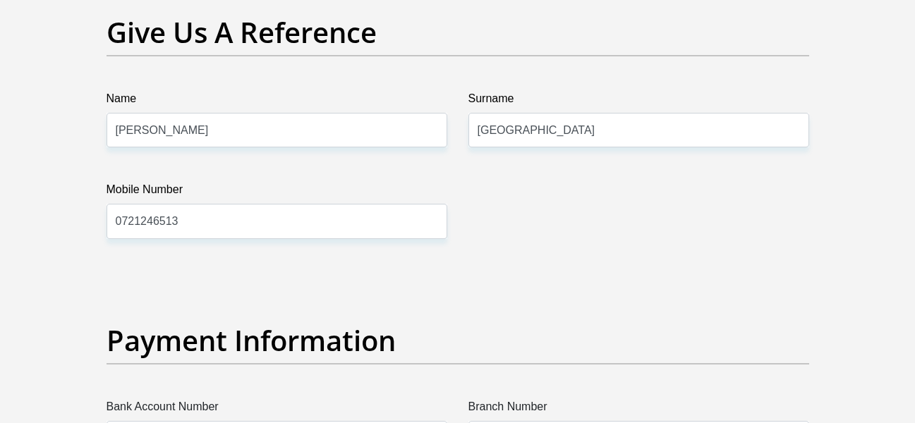
scroll to position [2964, 0]
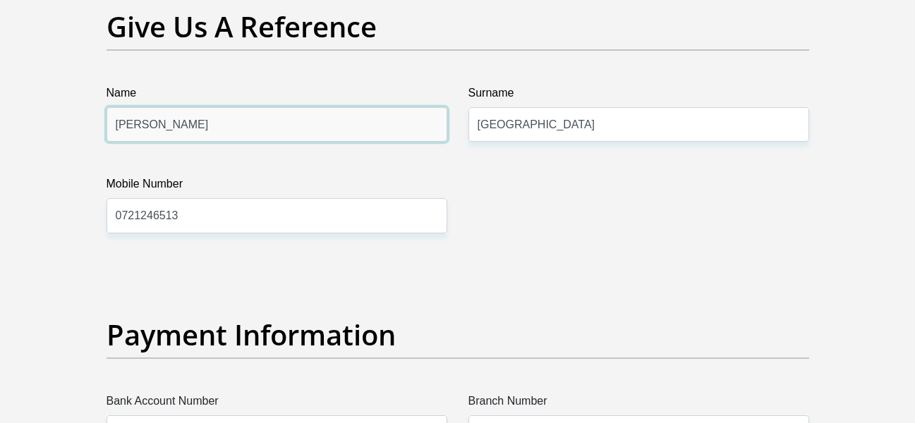
drag, startPoint x: 290, startPoint y: 131, endPoint x: 6, endPoint y: 131, distance: 284.4
type input "Cheryl"
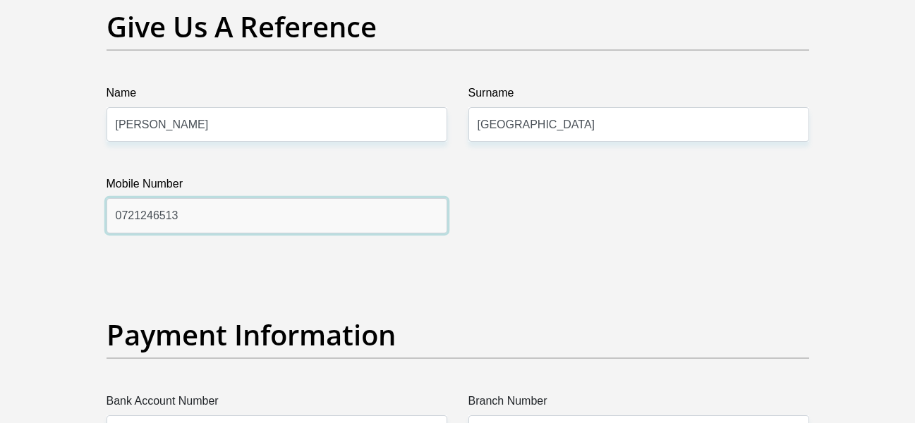
drag, startPoint x: 199, startPoint y: 217, endPoint x: -37, endPoint y: 210, distance: 236.5
type input "0828560573"
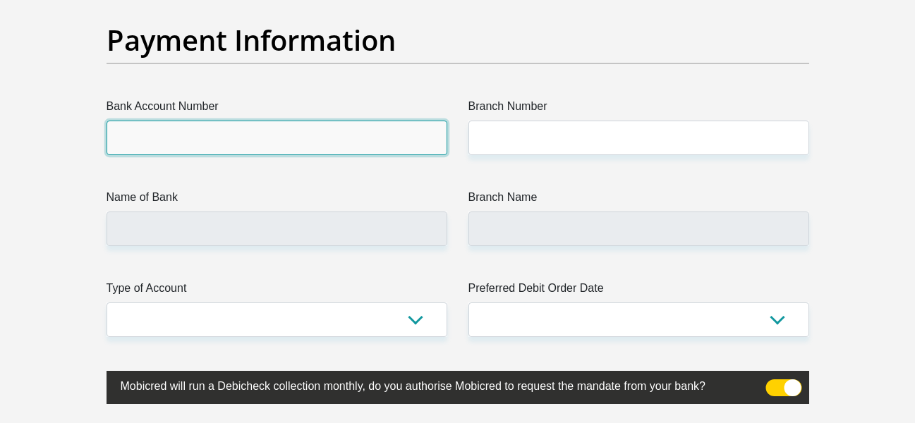
scroll to position [3273, 0]
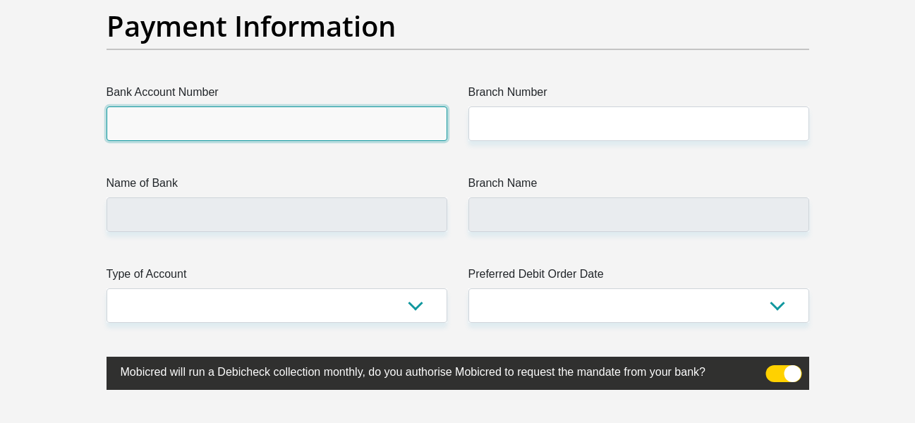
click at [323, 136] on input "Bank Account Number" at bounding box center [277, 124] width 341 height 35
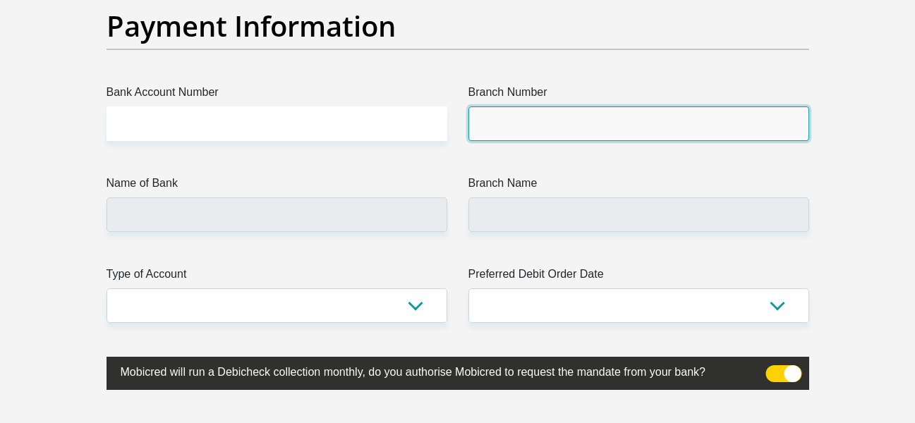
click at [608, 116] on input "Branch Number" at bounding box center [639, 124] width 341 height 35
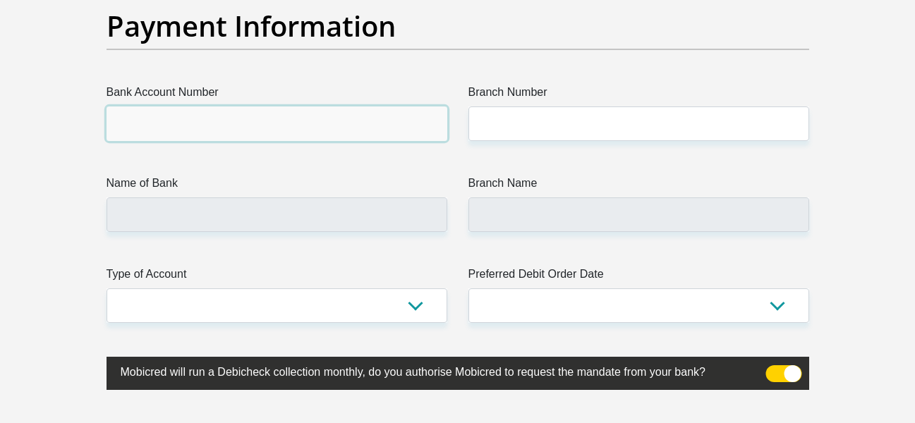
click at [312, 124] on input "Bank Account Number" at bounding box center [277, 124] width 341 height 35
type input "10081786865"
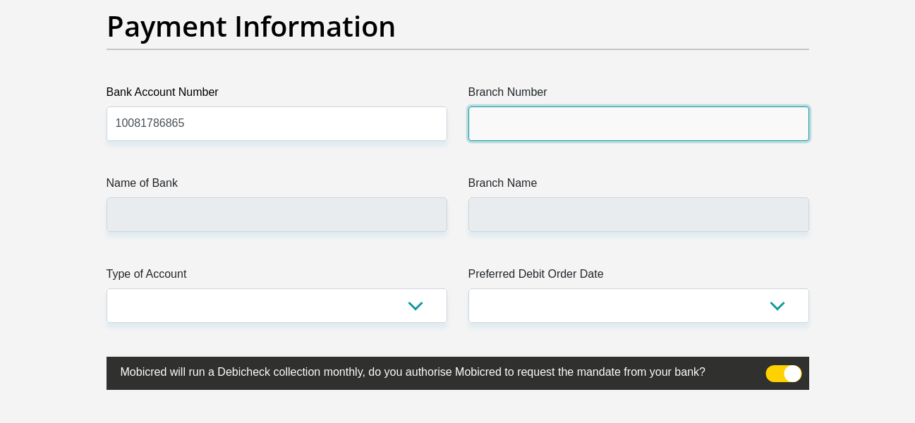
click at [513, 136] on input "Branch Number" at bounding box center [639, 124] width 341 height 35
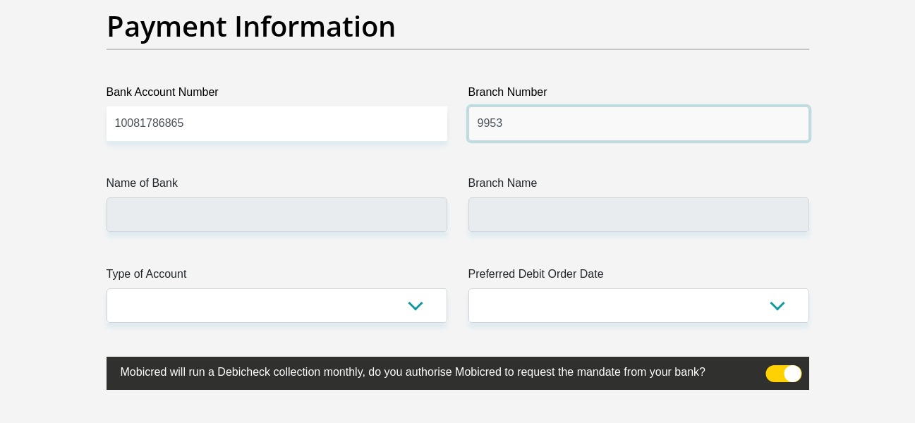
type input "9953"
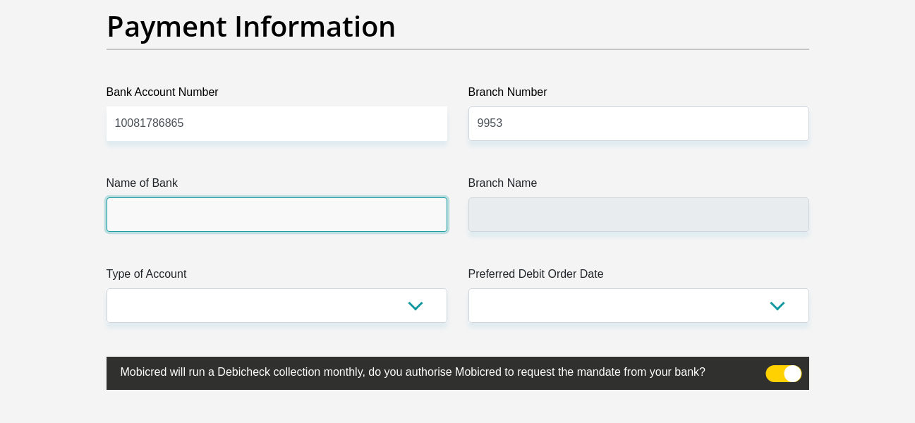
click at [376, 217] on input "Name of Bank" at bounding box center [277, 215] width 341 height 35
click at [312, 211] on input "Name of Bank" at bounding box center [277, 215] width 341 height 35
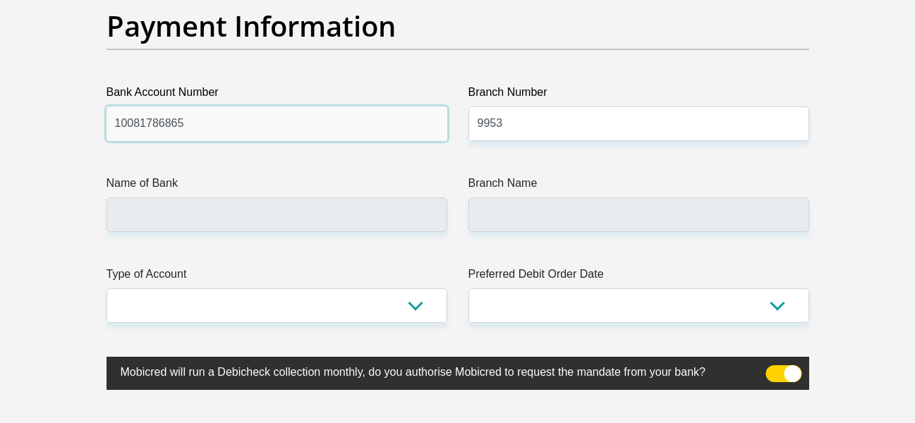
click at [289, 116] on input "10081786865" at bounding box center [277, 124] width 341 height 35
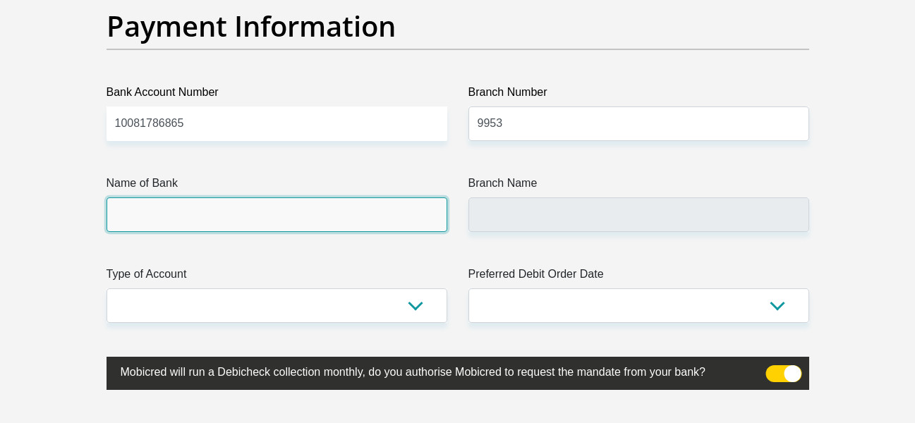
click at [281, 219] on input "Name of Bank" at bounding box center [277, 215] width 341 height 35
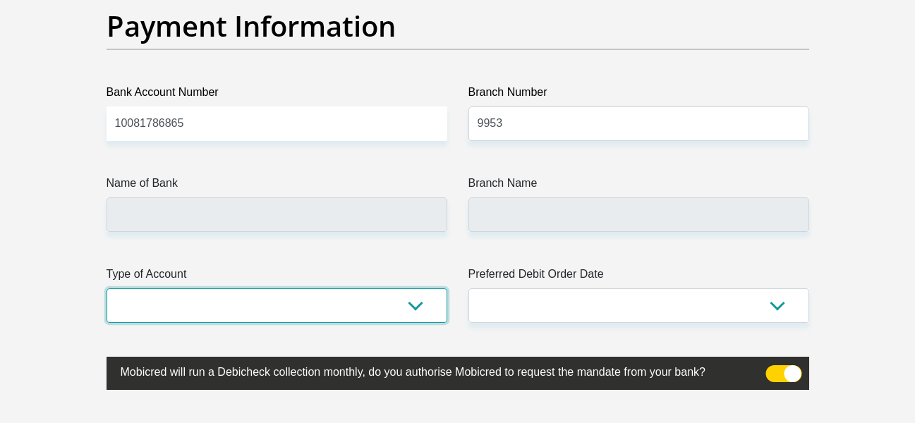
click at [287, 300] on select "Cheque Savings" at bounding box center [277, 306] width 341 height 35
select select "SAV"
click at [107, 289] on select "Cheque Savings" at bounding box center [277, 306] width 341 height 35
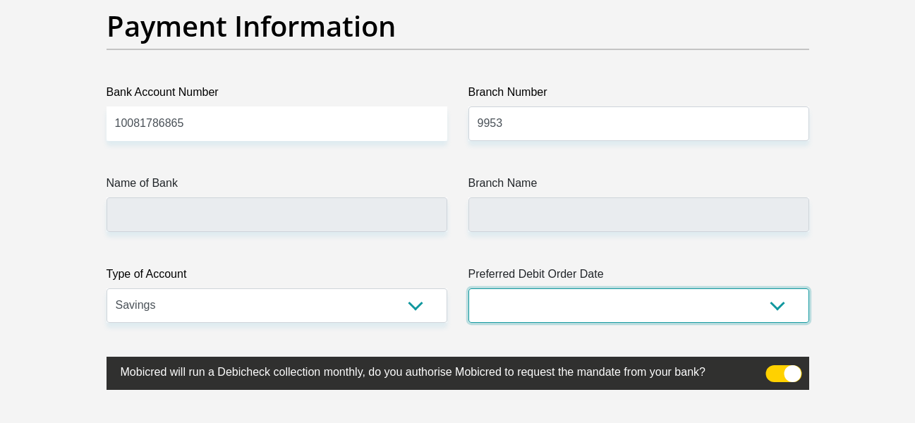
click at [541, 304] on select "1st 2nd 3rd 4th 5th 7th 18th 19th 20th 21st 22nd 23rd 24th 25th 26th 27th 28th …" at bounding box center [639, 306] width 341 height 35
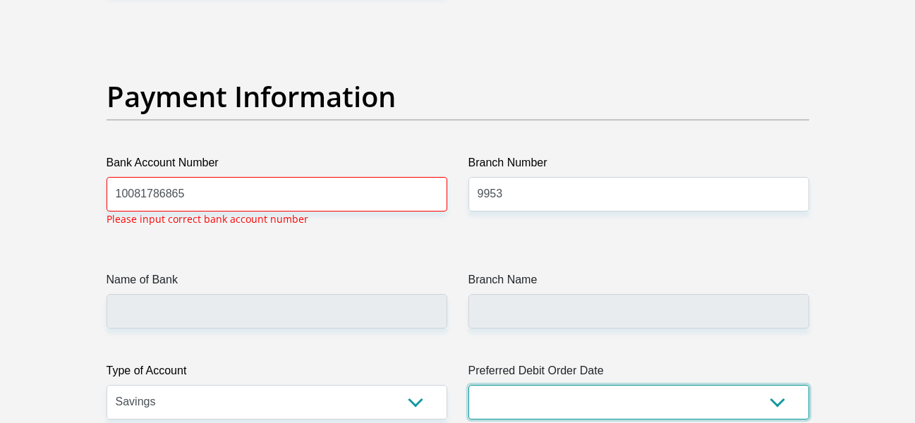
scroll to position [3202, 0]
select select "30"
click at [469, 386] on select "1st 2nd 3rd 4th 5th 7th 18th 19th 20th 21st 22nd 23rd 24th 25th 26th 27th 28th …" at bounding box center [639, 403] width 341 height 35
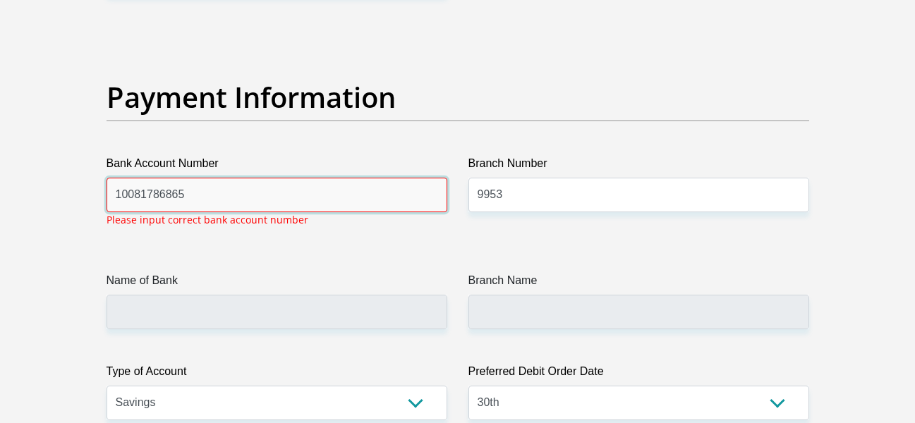
click at [198, 192] on input "10081786865" at bounding box center [277, 195] width 341 height 35
click at [177, 197] on input "10081786865" at bounding box center [277, 195] width 341 height 35
click at [160, 195] on input "1008178686 5" at bounding box center [277, 195] width 341 height 35
click at [141, 193] on input "1008178 686 5" at bounding box center [277, 195] width 341 height 35
click at [132, 198] on input "1008 178 686 5" at bounding box center [277, 195] width 341 height 35
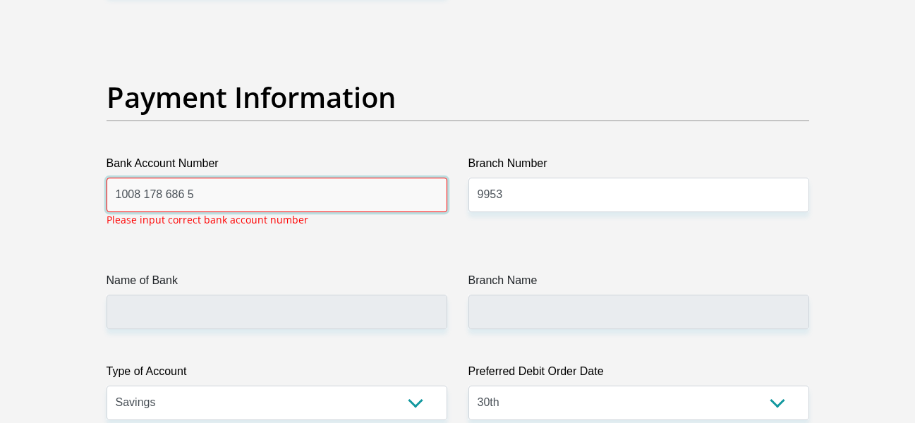
click at [123, 196] on input "1008 178 686 5" at bounding box center [277, 195] width 341 height 35
click at [126, 198] on input "1008 178 686 5" at bounding box center [277, 195] width 341 height 35
click at [263, 195] on input "10 08 178 686 5" at bounding box center [277, 195] width 341 height 35
drag, startPoint x: 263, startPoint y: 195, endPoint x: 62, endPoint y: 202, distance: 200.6
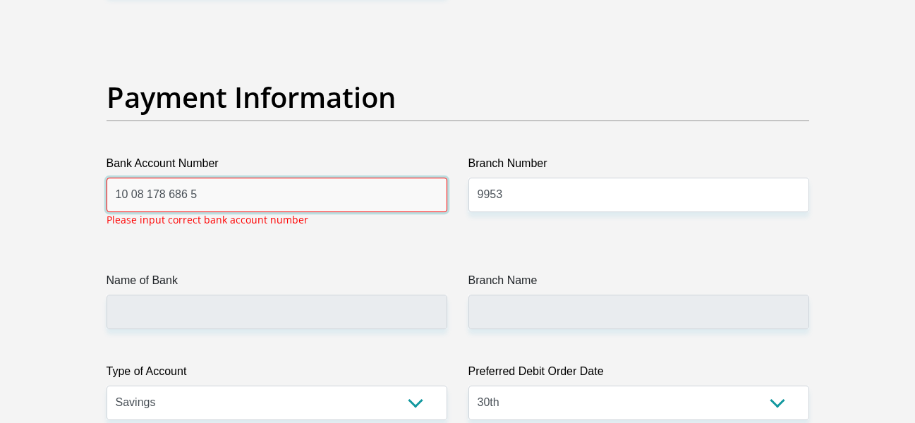
click at [126, 196] on input "10 08 178 686 5" at bounding box center [277, 195] width 341 height 35
type input "10081786865"
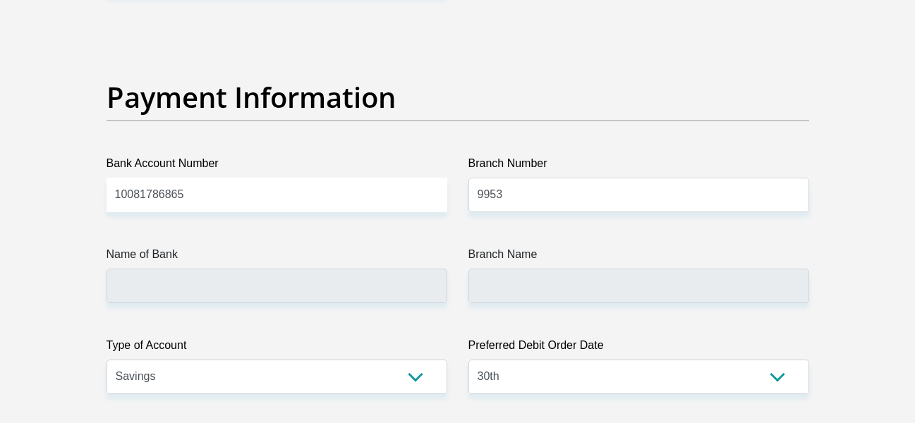
click at [607, 175] on label "Branch Number" at bounding box center [639, 166] width 341 height 23
click at [607, 178] on input "9953" at bounding box center [639, 195] width 341 height 35
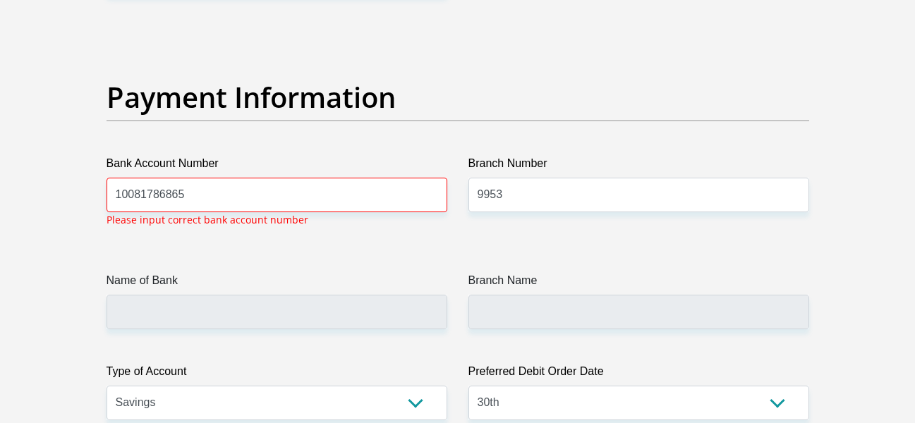
drag, startPoint x: 555, startPoint y: 187, endPoint x: 390, endPoint y: 192, distance: 165.2
type input "0"
type input "051001"
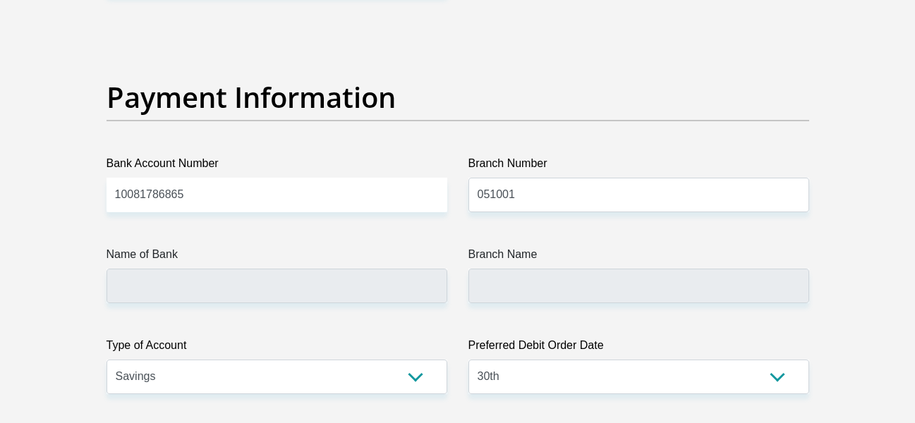
click at [392, 291] on div "Name of Bank" at bounding box center [277, 274] width 341 height 57
type input "STANDARD BANK"
type input "STANDARD BANK SOUTH AFRICA"
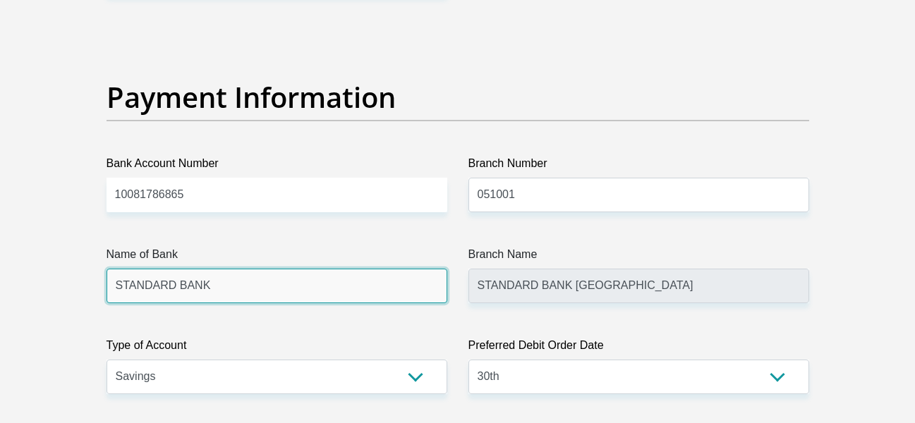
click at [392, 291] on input "STANDARD BANK" at bounding box center [277, 286] width 341 height 35
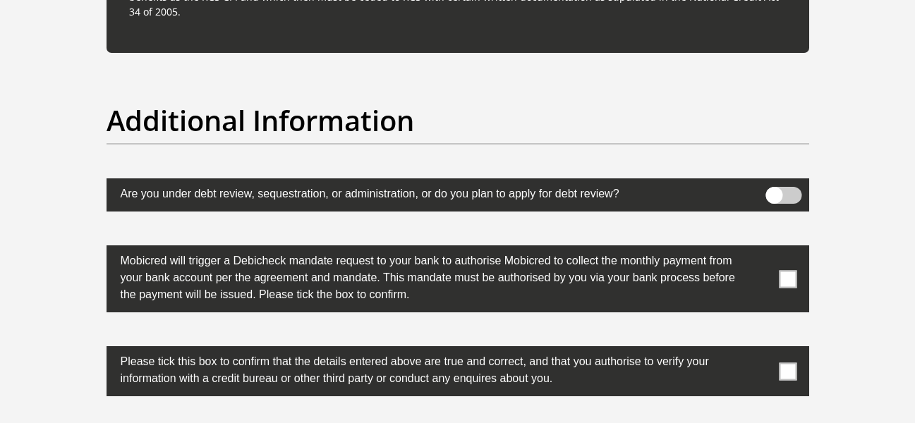
scroll to position [4473, 0]
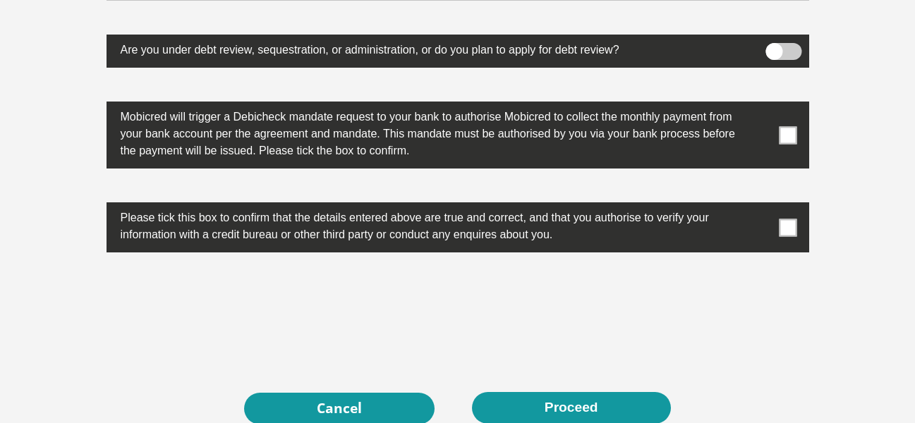
click at [772, 51] on span at bounding box center [784, 51] width 36 height 17
click at [774, 47] on input "checkbox" at bounding box center [774, 47] width 0 height 0
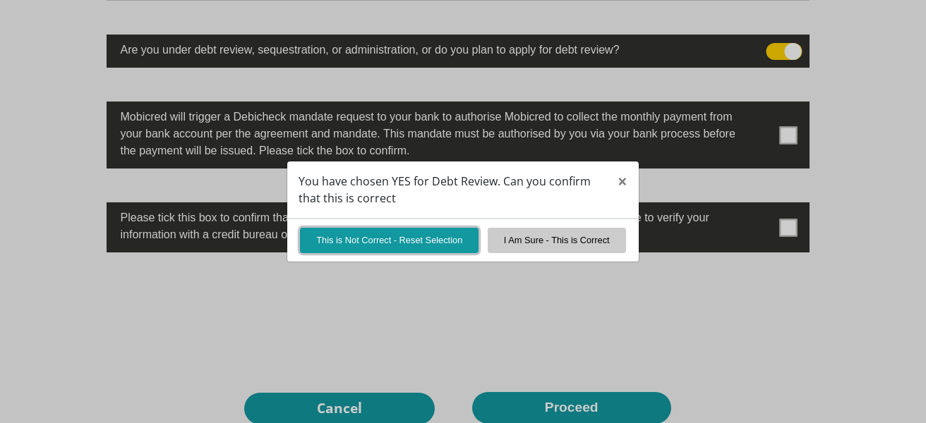
click at [409, 241] on button "This is Not Correct - Reset Selection" at bounding box center [389, 240] width 179 height 25
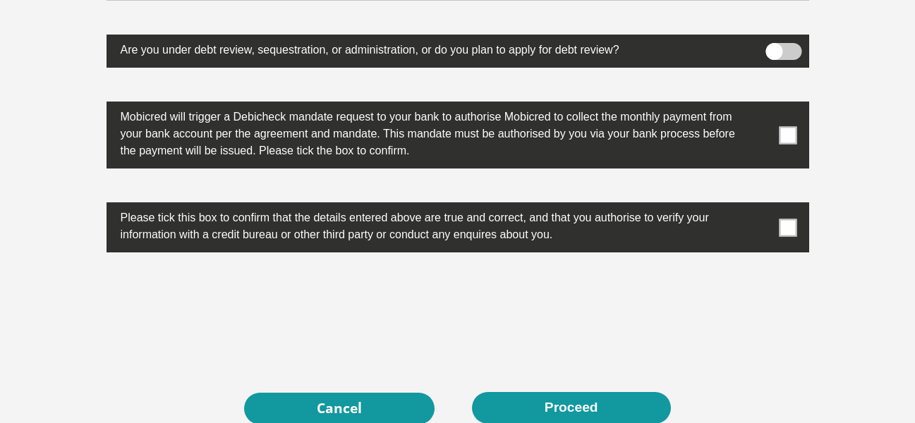
click at [790, 136] on span at bounding box center [788, 135] width 18 height 18
click at [760, 105] on input "checkbox" at bounding box center [760, 105] width 0 height 0
click at [786, 236] on span at bounding box center [788, 228] width 18 height 18
click at [760, 206] on input "checkbox" at bounding box center [760, 206] width 0 height 0
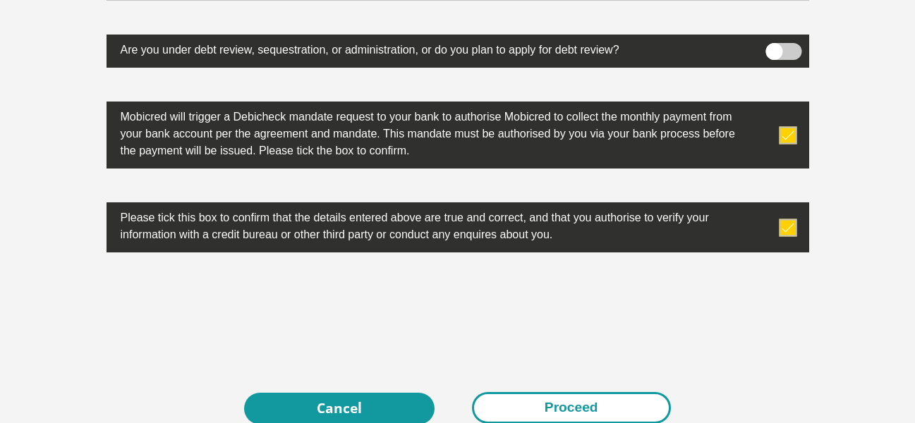
click at [586, 399] on button "Proceed" at bounding box center [571, 408] width 199 height 32
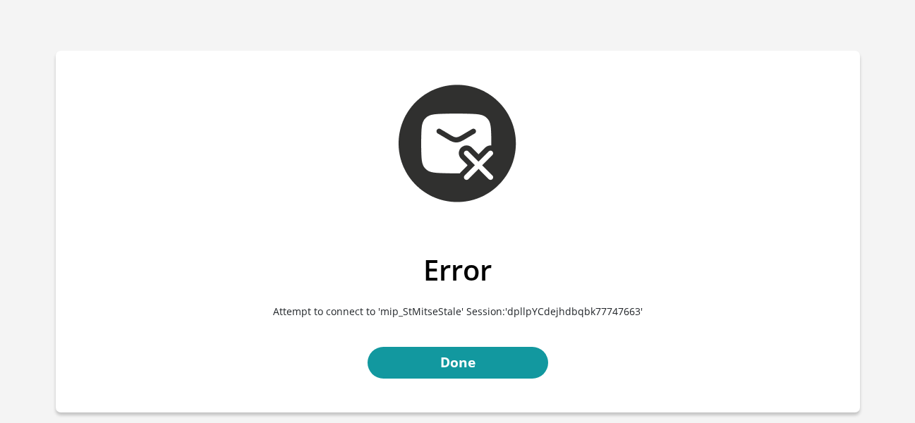
scroll to position [71, 0]
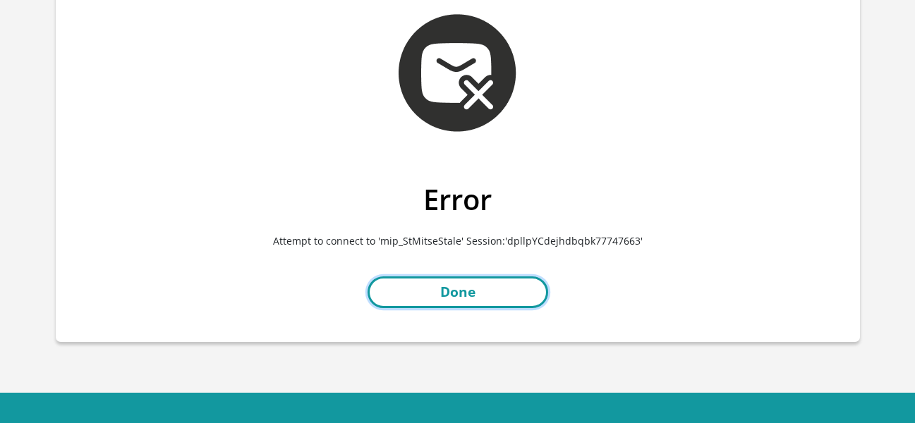
click at [481, 296] on link "Done" at bounding box center [458, 293] width 181 height 32
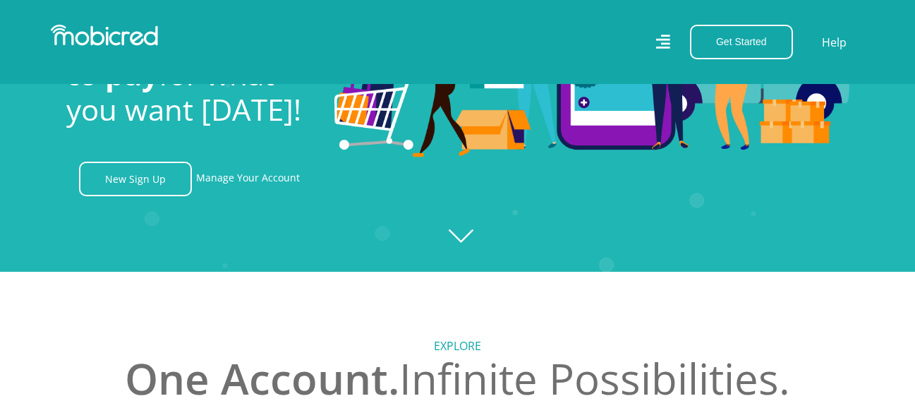
scroll to position [212, 0]
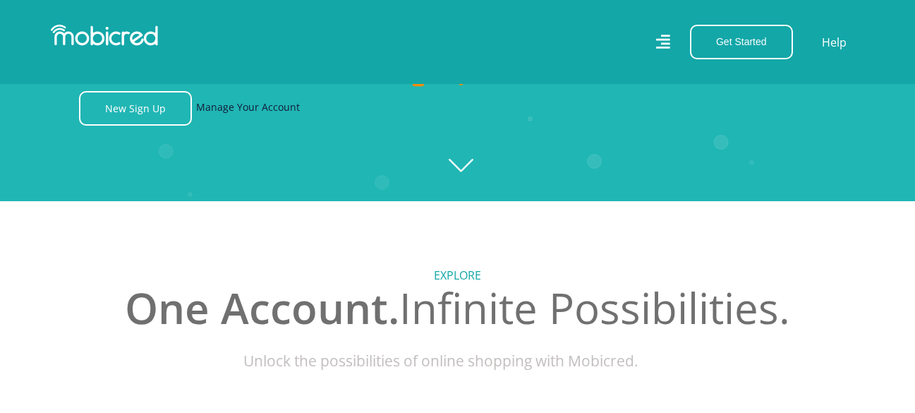
click at [256, 119] on link "Manage Your Account" at bounding box center [248, 108] width 104 height 35
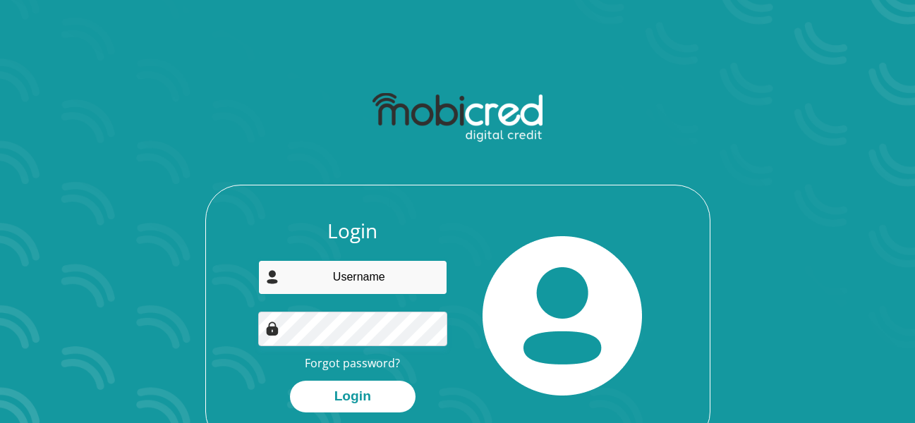
click at [337, 273] on input "email" at bounding box center [352, 277] width 189 height 35
type input "alistaired@fizique.co.za"
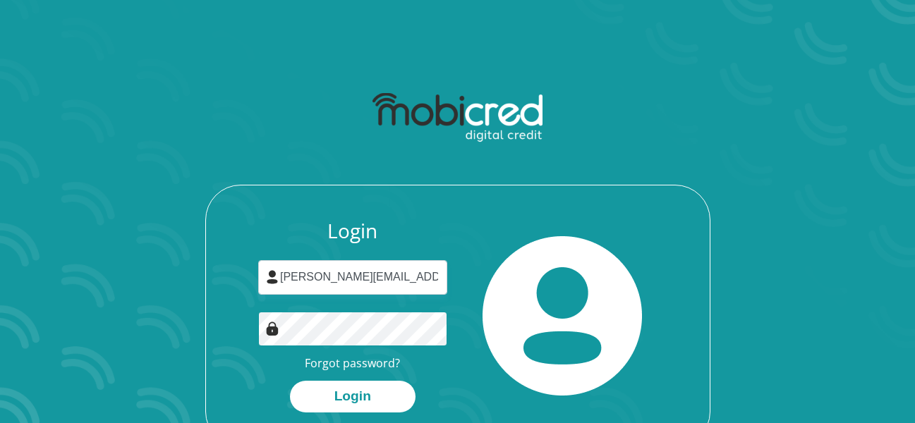
click at [290, 381] on button "Login" at bounding box center [353, 397] width 126 height 32
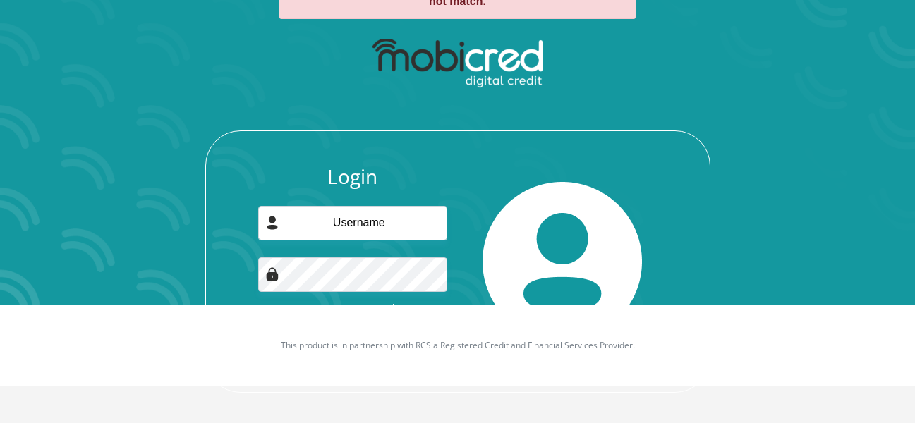
scroll to position [121, 0]
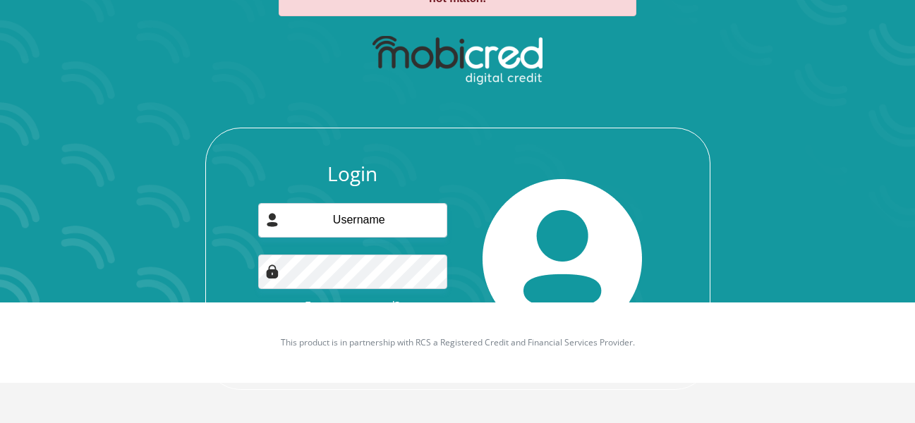
click at [459, 295] on div at bounding box center [563, 258] width 210 height 193
